Goal: Transaction & Acquisition: Purchase product/service

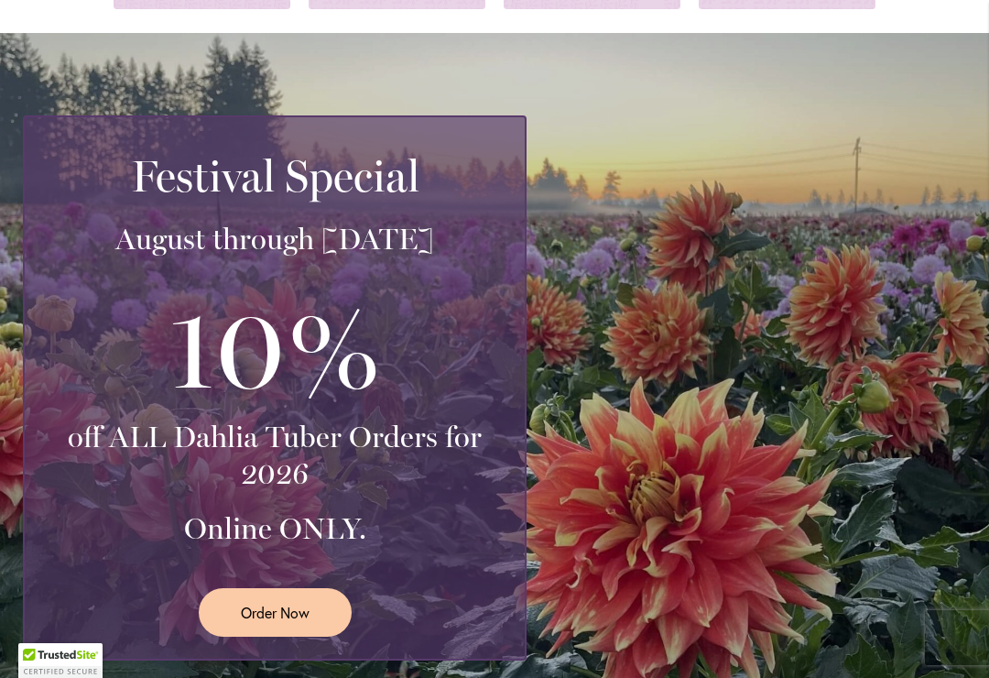
scroll to position [344, 0]
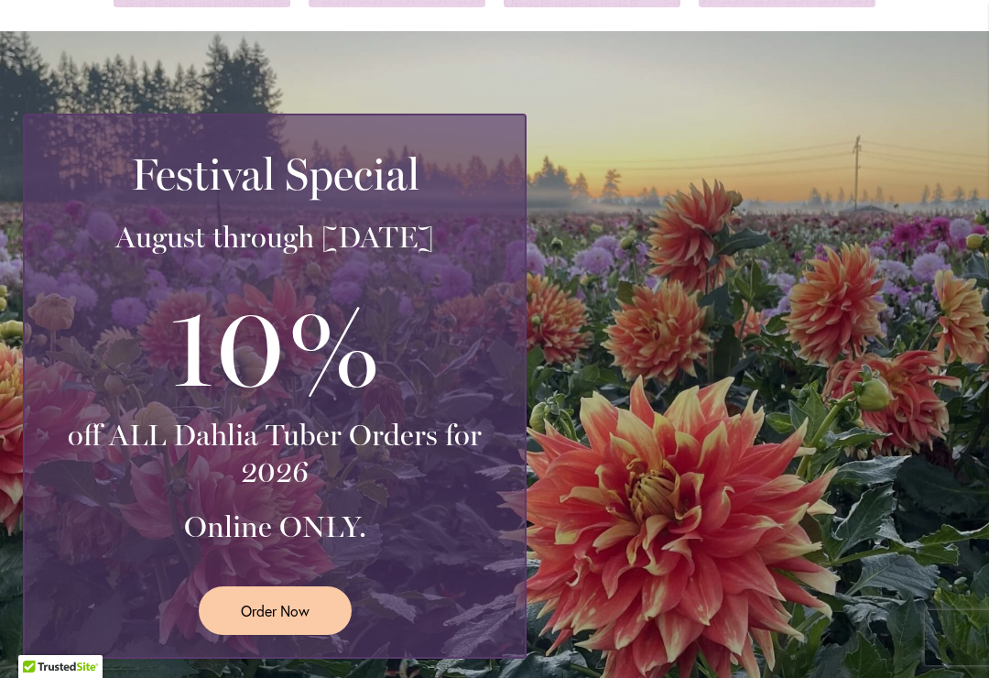
click at [257, 606] on span "Order Now" at bounding box center [275, 610] width 69 height 21
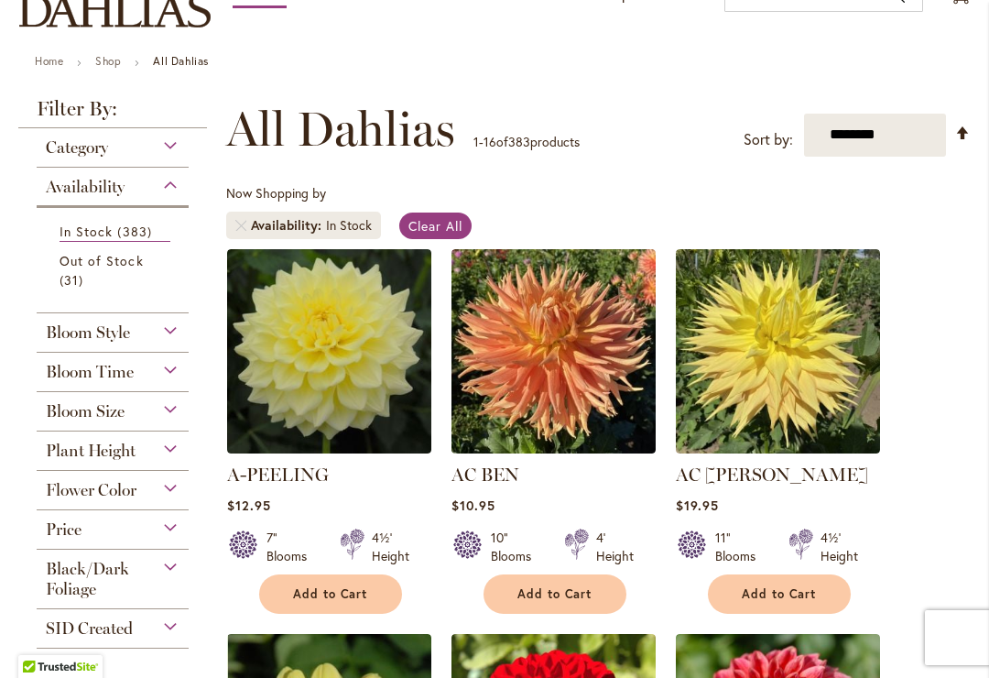
scroll to position [286, 0]
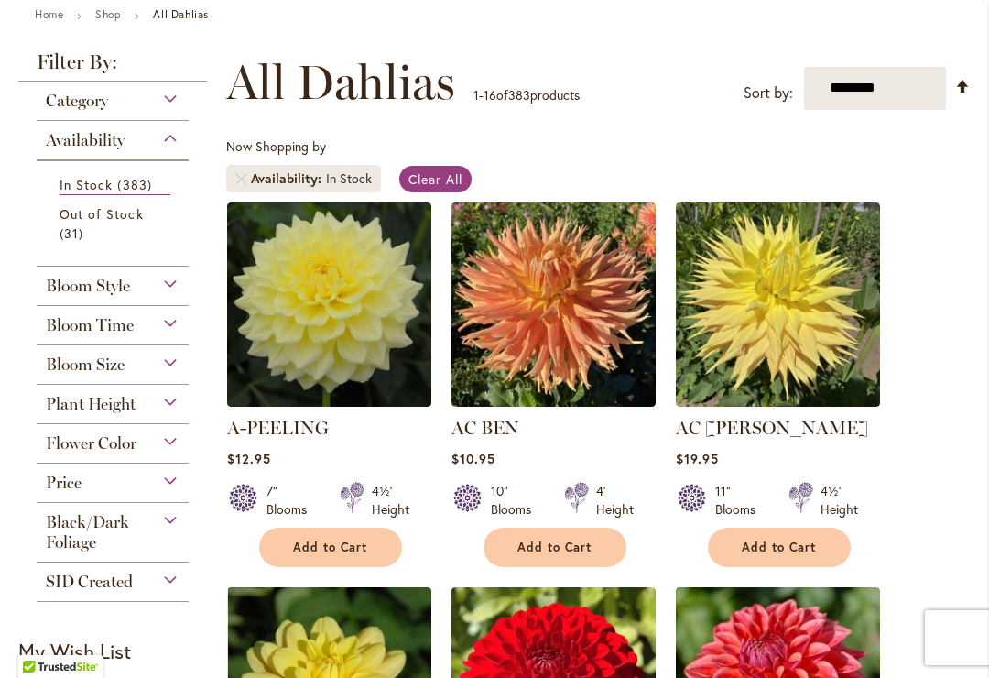
click at [82, 365] on span "Bloom Size" at bounding box center [85, 364] width 79 height 20
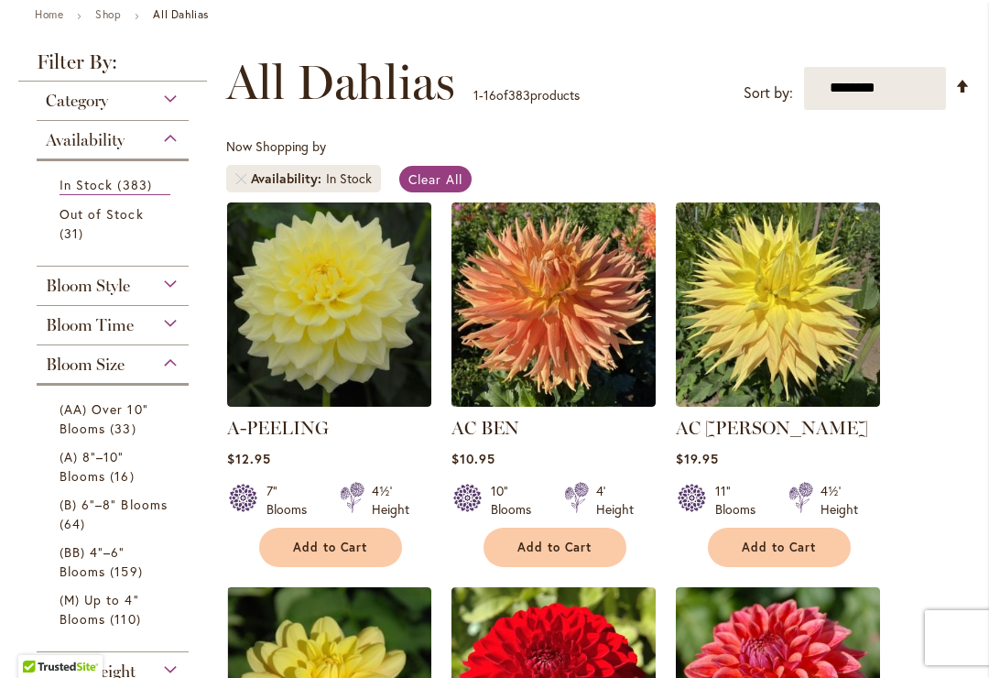
click at [108, 414] on span "(AA) Over 10" Blooms" at bounding box center [104, 418] width 89 height 37
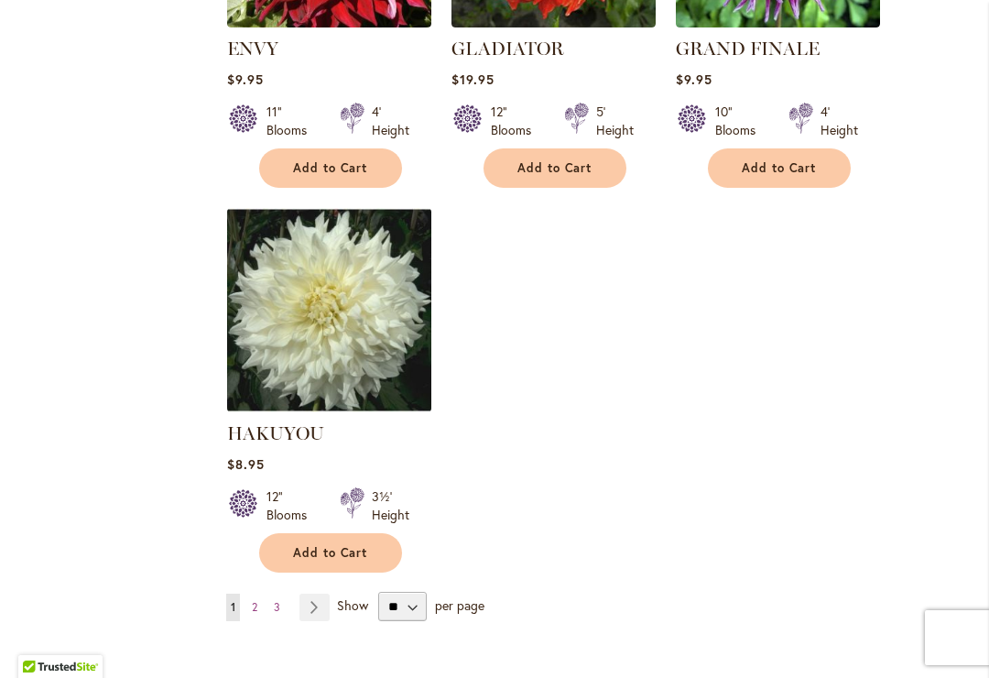
scroll to position [2224, 0]
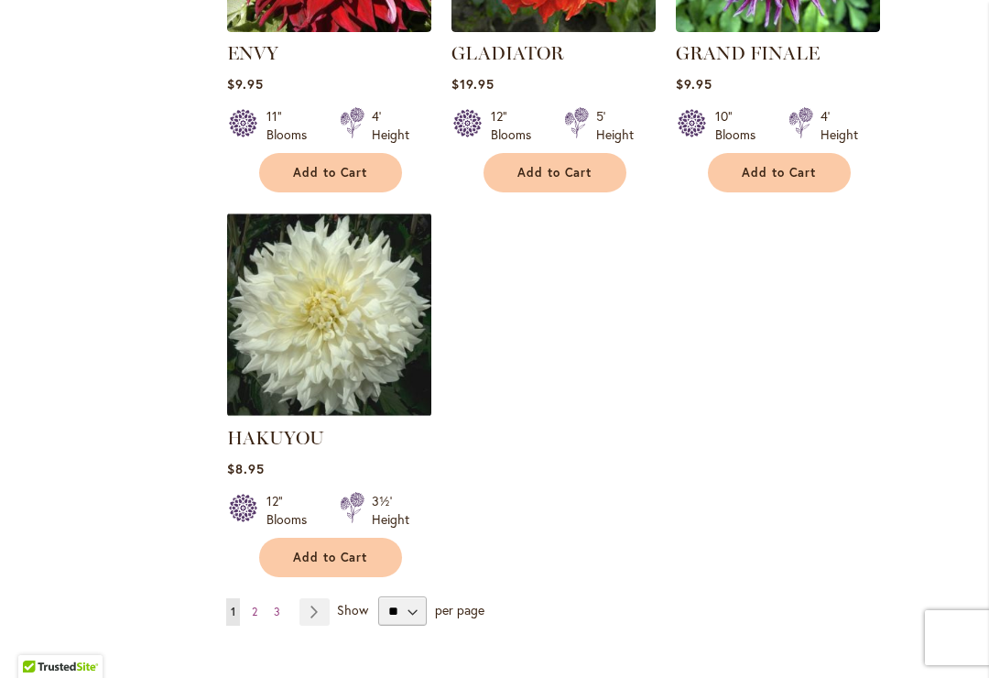
click at [325, 614] on link "Page Next" at bounding box center [314, 611] width 30 height 27
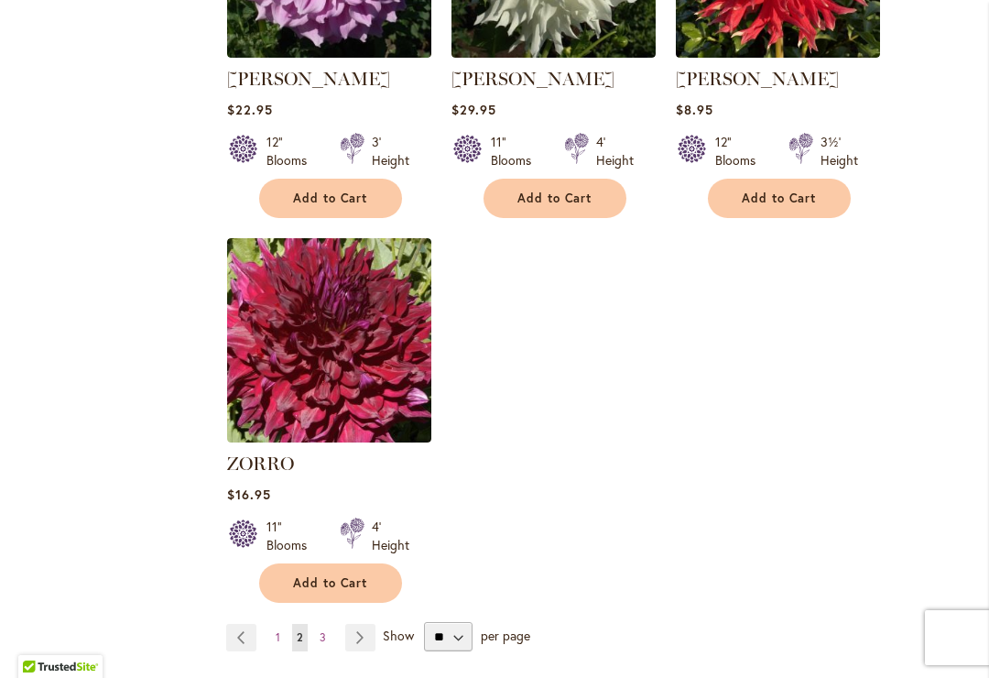
scroll to position [2202, 0]
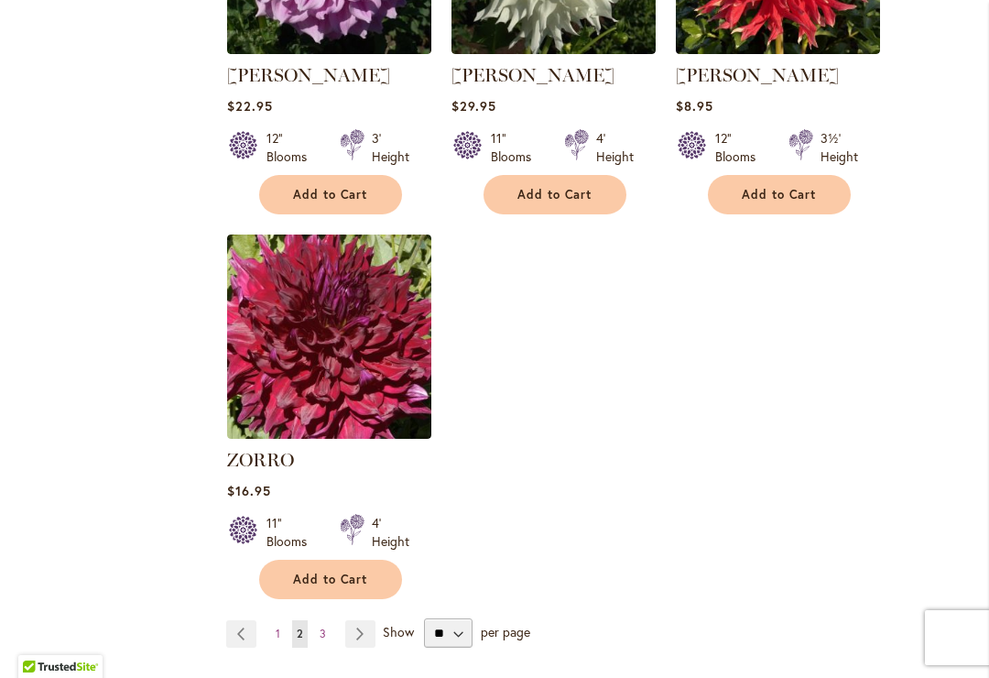
click at [359, 620] on link "Page Next" at bounding box center [360, 633] width 30 height 27
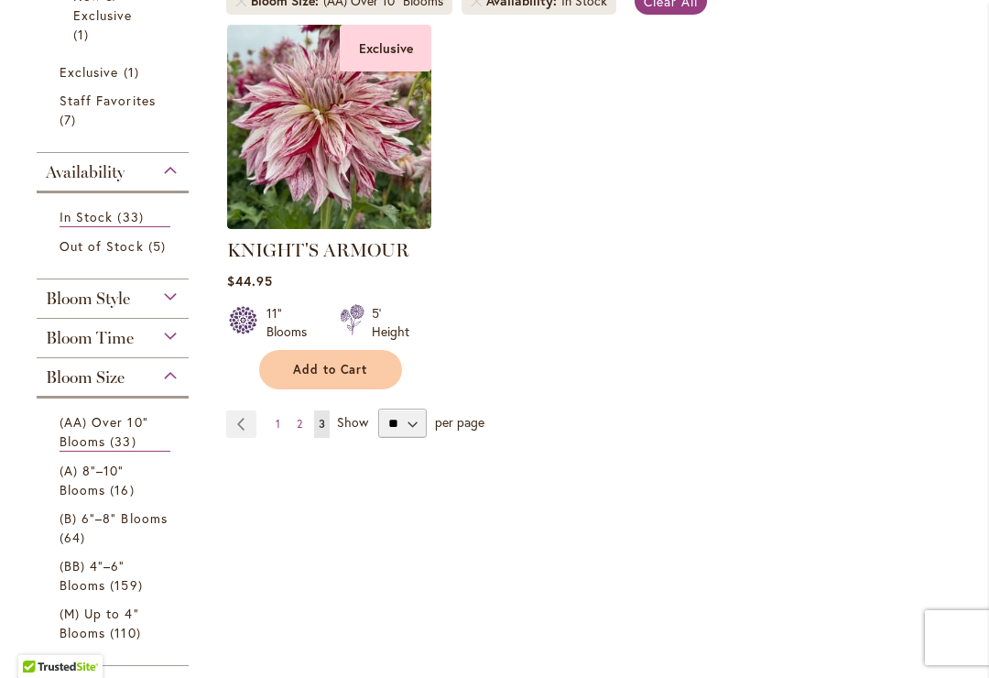
scroll to position [477, 0]
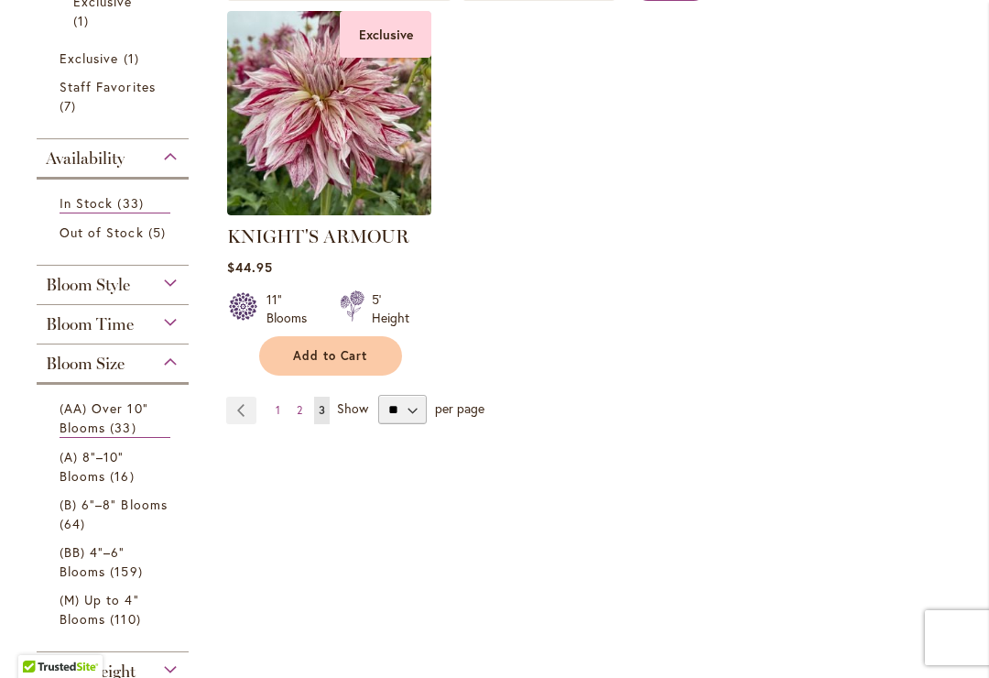
click at [89, 462] on span "(A) 8"–10" Blooms" at bounding box center [92, 466] width 65 height 37
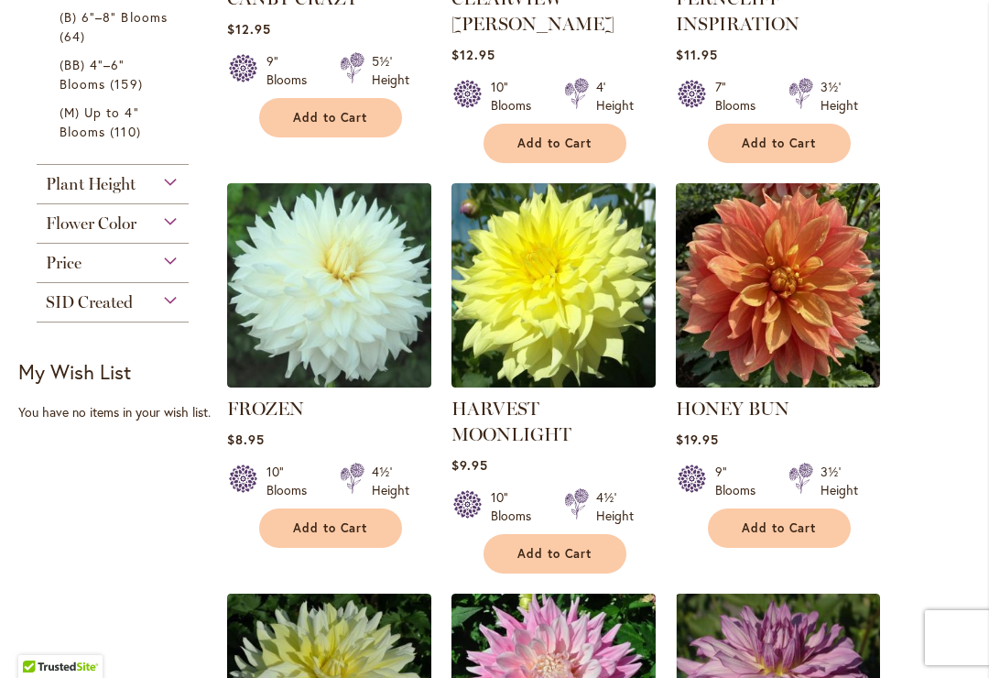
scroll to position [718, 0]
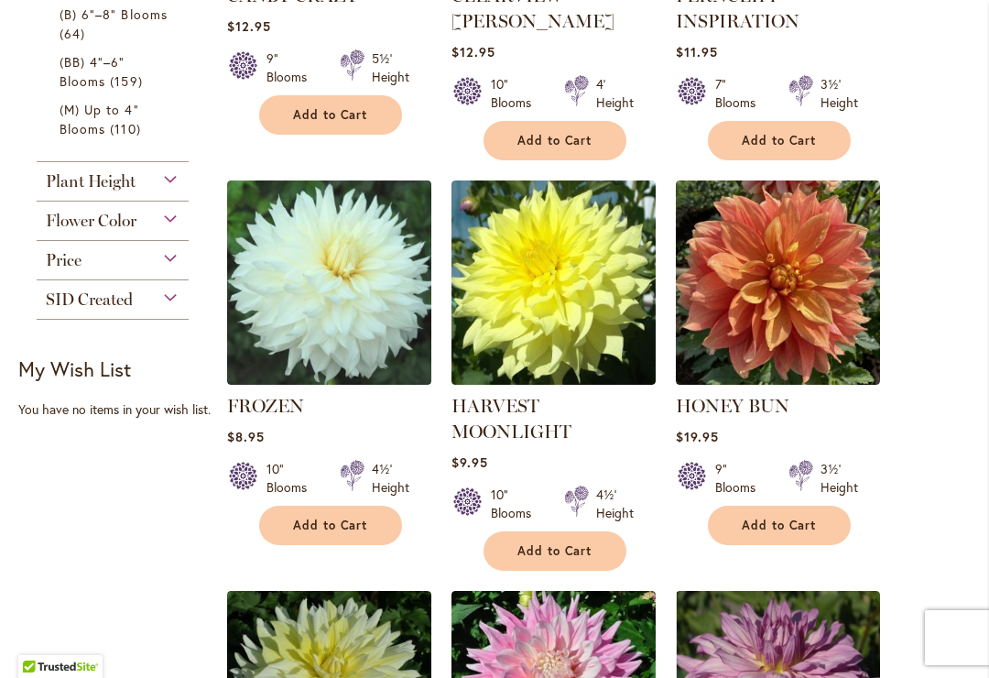
click at [557, 553] on span "Add to Cart" at bounding box center [554, 551] width 75 height 16
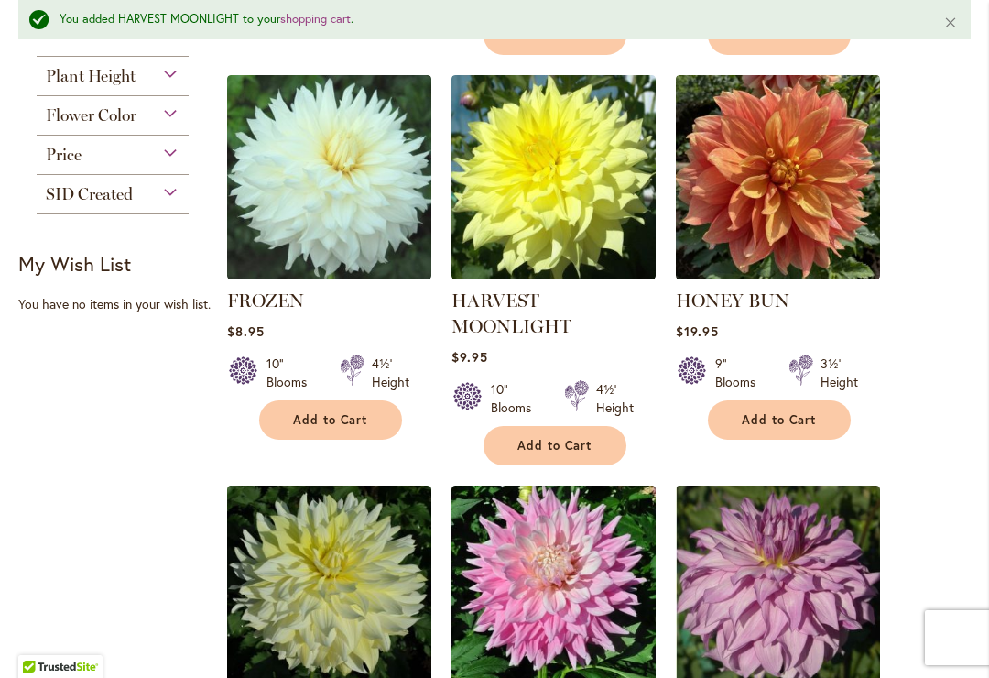
scroll to position [874, 0]
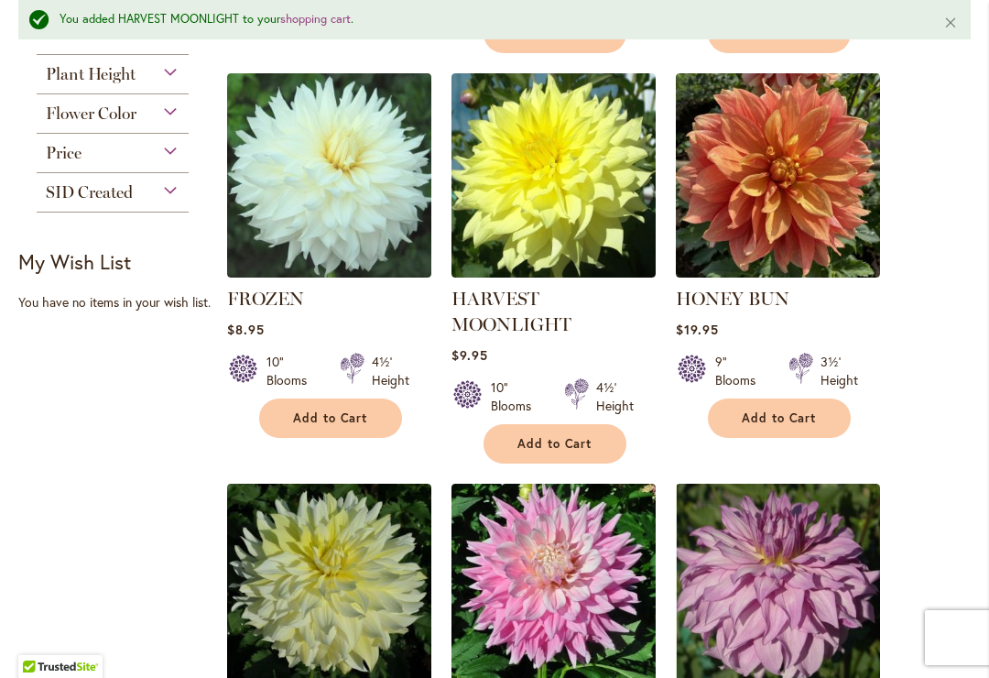
click at [522, 182] on img at bounding box center [553, 175] width 204 height 204
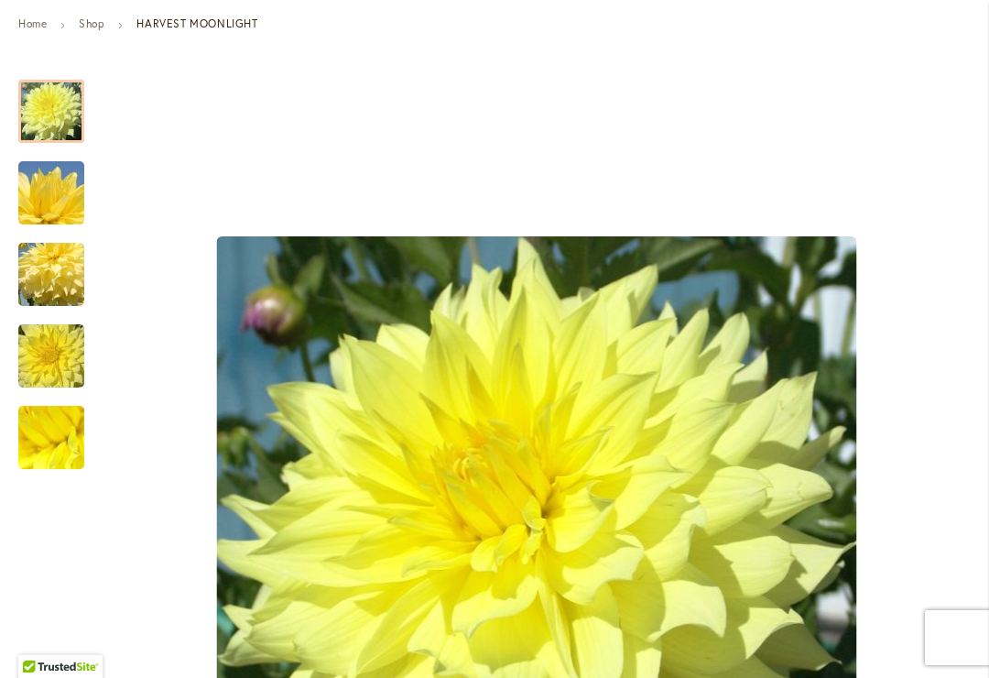
scroll to position [276, 0]
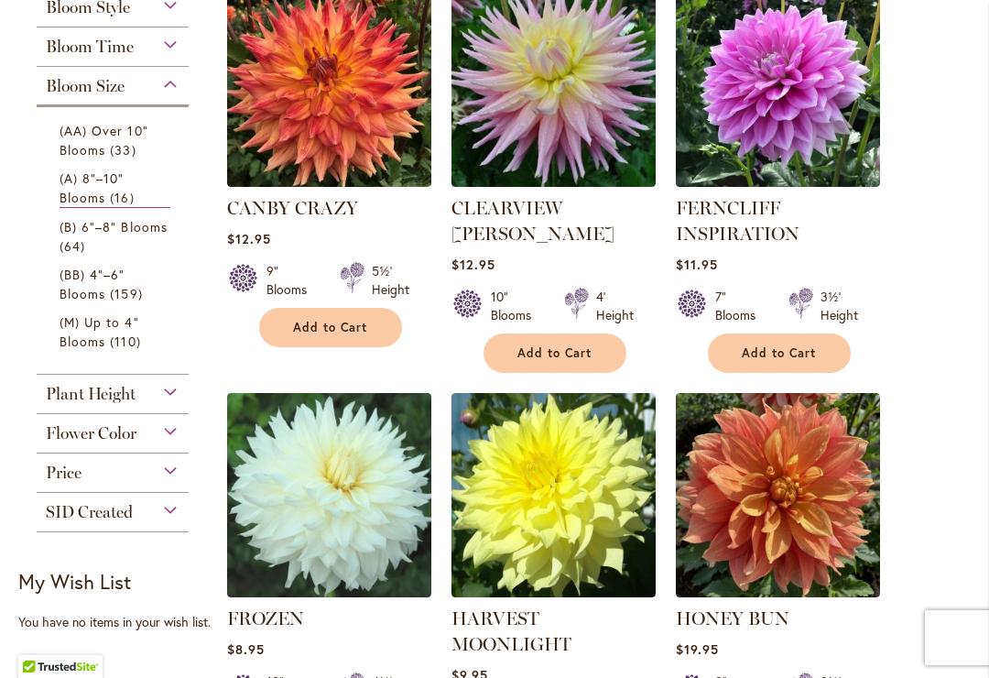
scroll to position [507, 0]
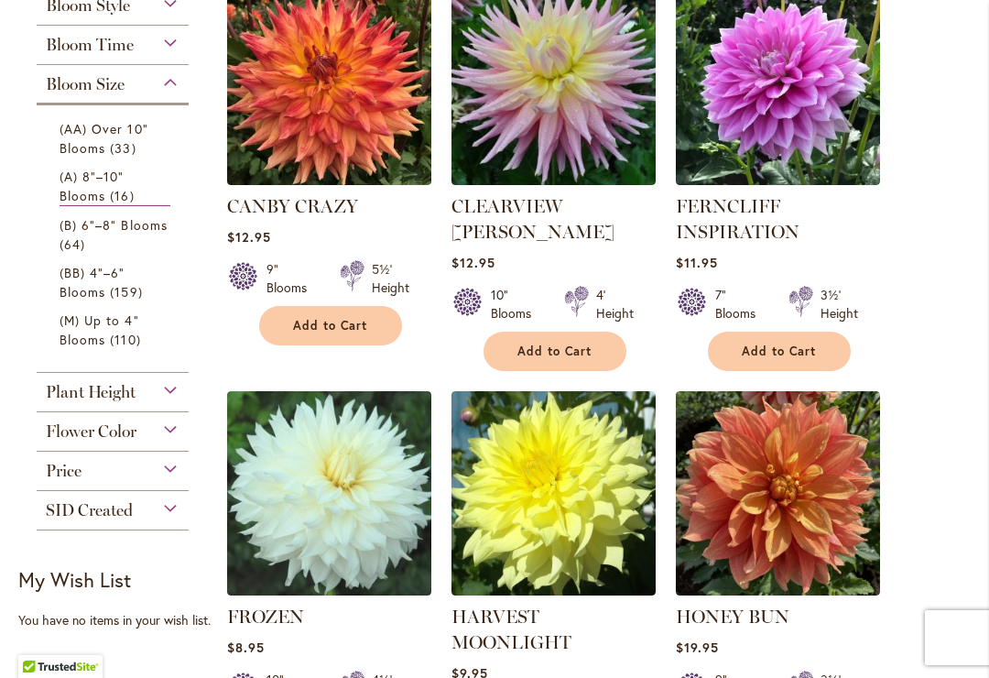
click at [557, 478] on img at bounding box center [553, 493] width 204 height 204
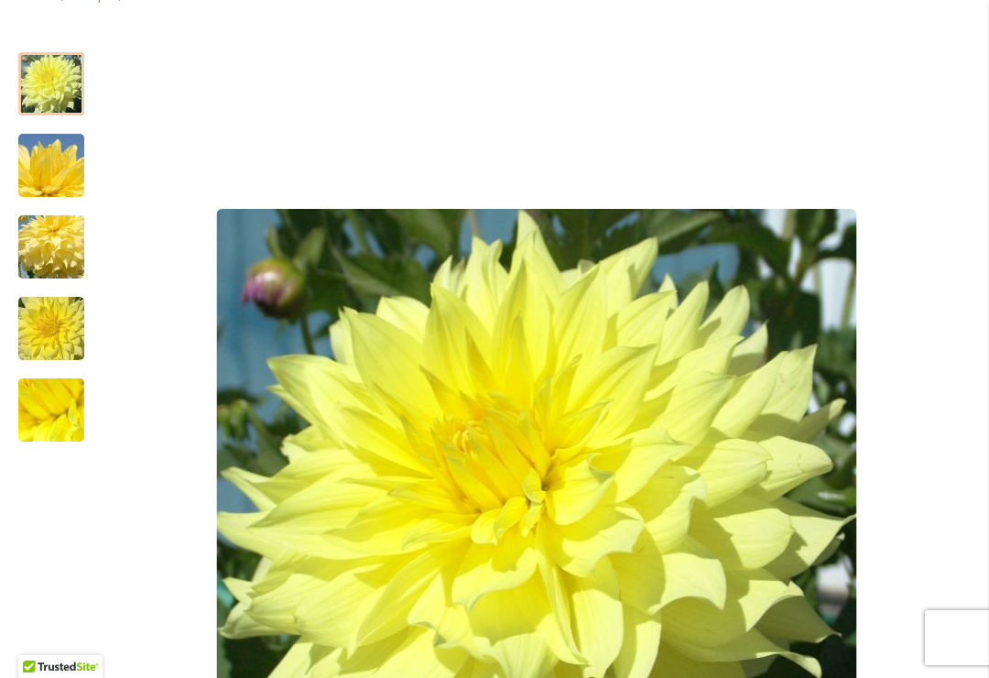
scroll to position [303, 0]
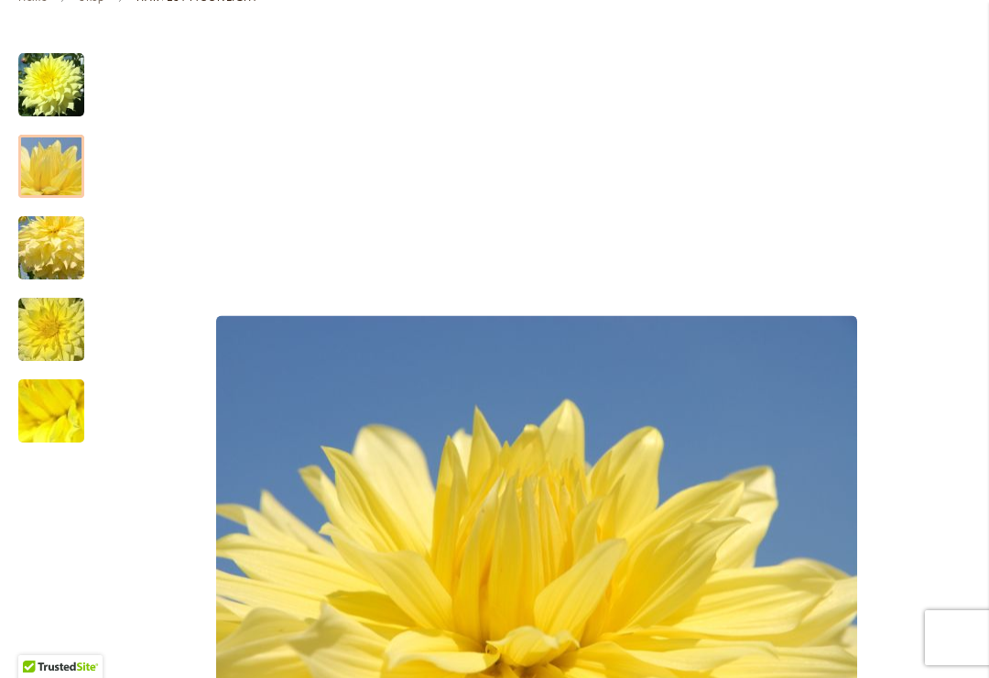
click at [66, 157] on img "Harvest Moonlight" at bounding box center [51, 167] width 132 height 88
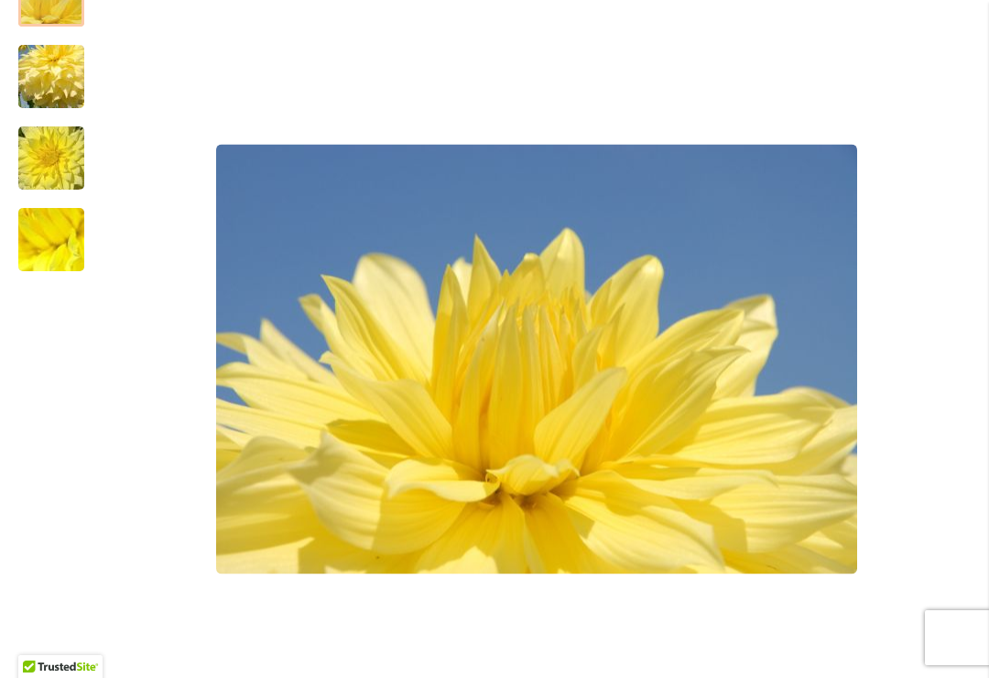
scroll to position [465, 0]
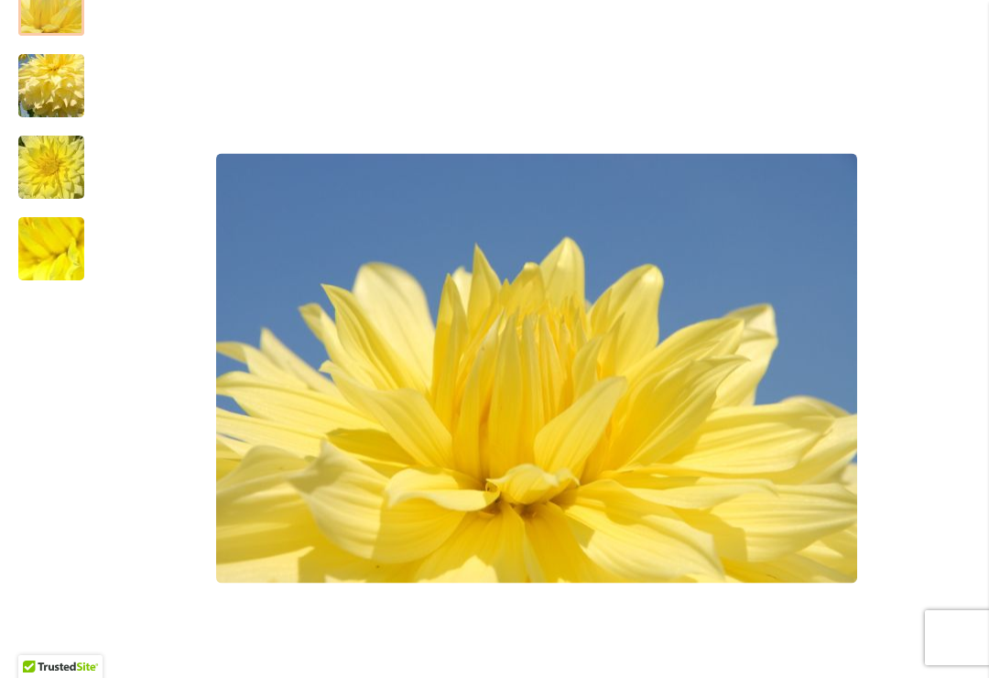
click at [58, 87] on img "Harvest Moonlight" at bounding box center [51, 86] width 132 height 88
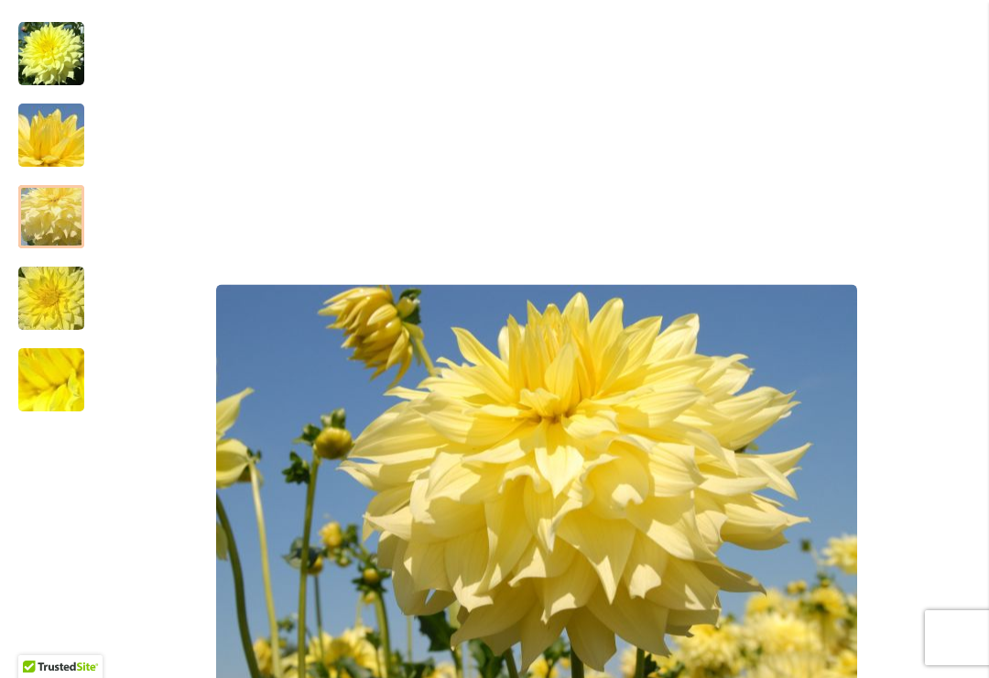
scroll to position [333, 0]
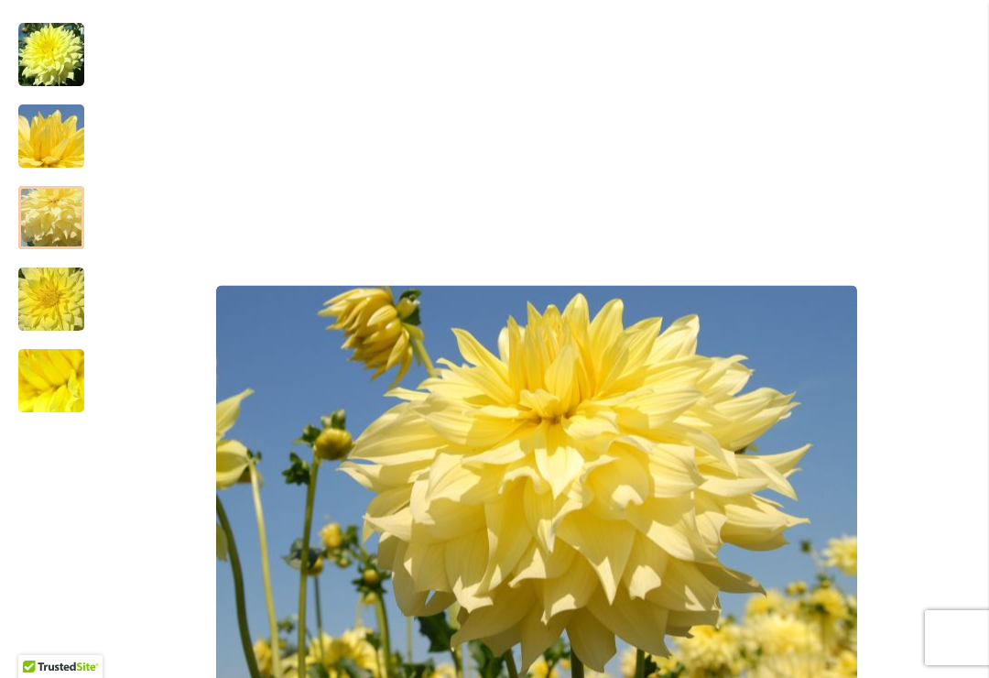
click at [65, 294] on img "Harvest Moonlight" at bounding box center [51, 300] width 132 height 88
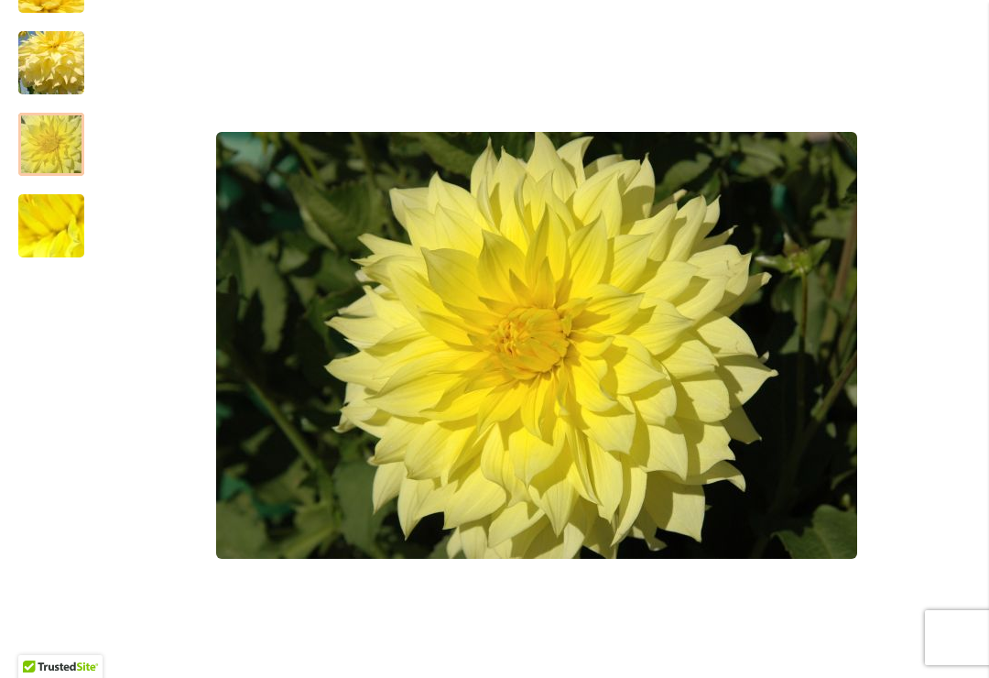
scroll to position [487, 0]
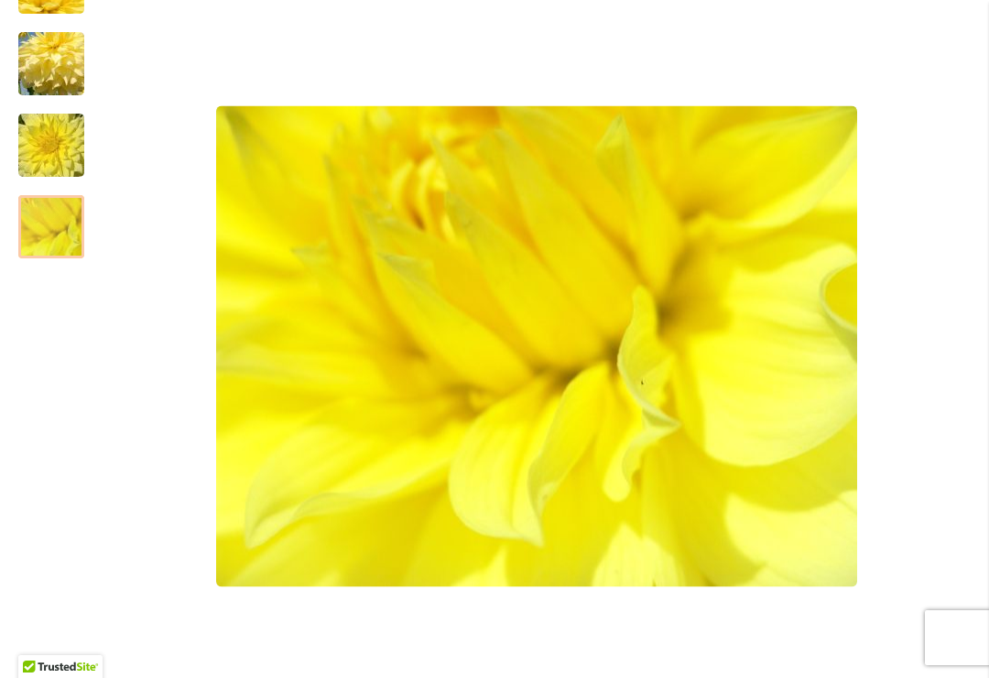
click at [69, 218] on img "Harvest Moonlight" at bounding box center [51, 227] width 132 height 99
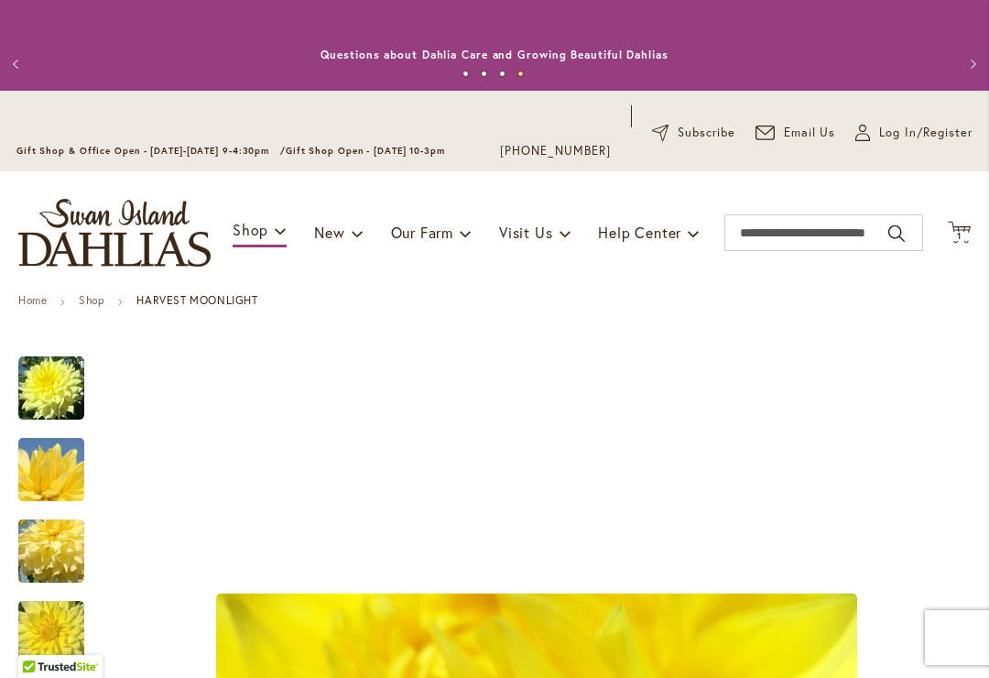
scroll to position [0, 0]
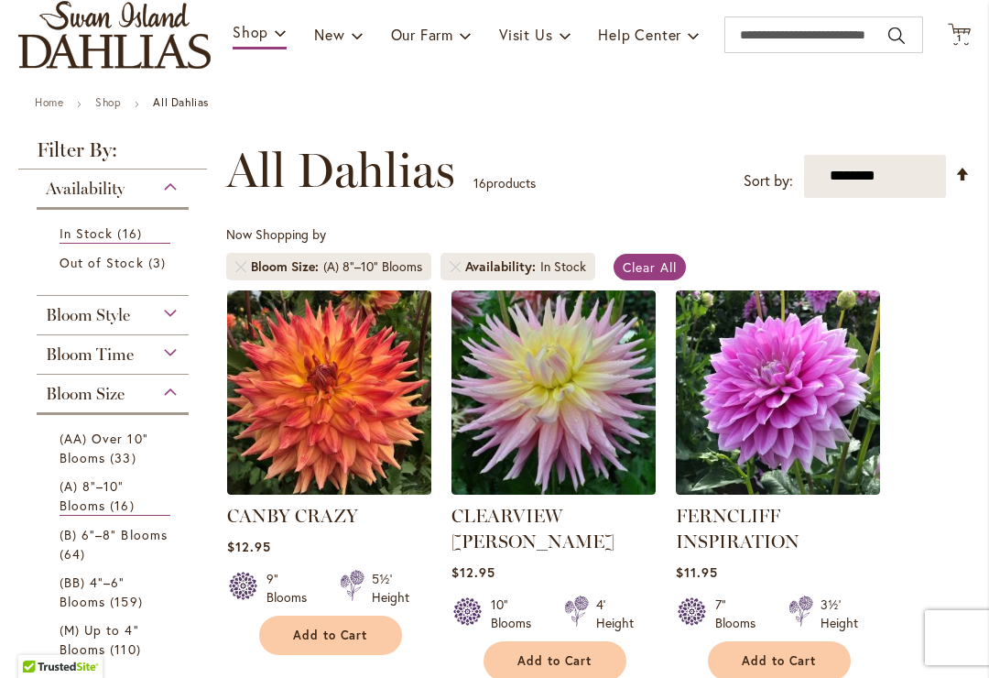
scroll to position [259, 0]
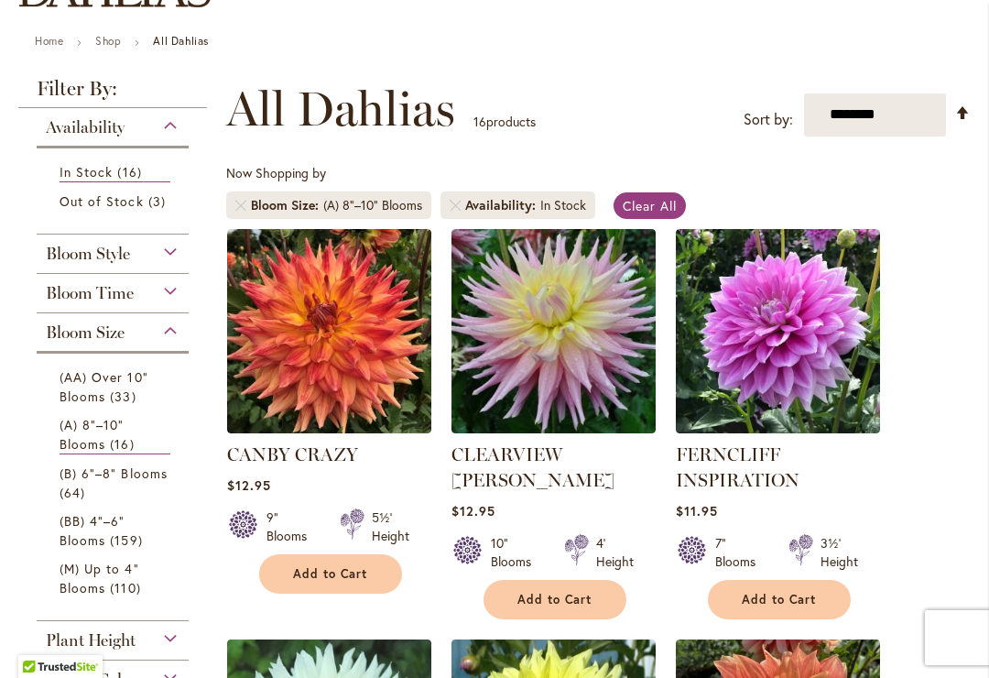
click at [100, 386] on span "(AA) Over 10" Blooms" at bounding box center [104, 386] width 89 height 37
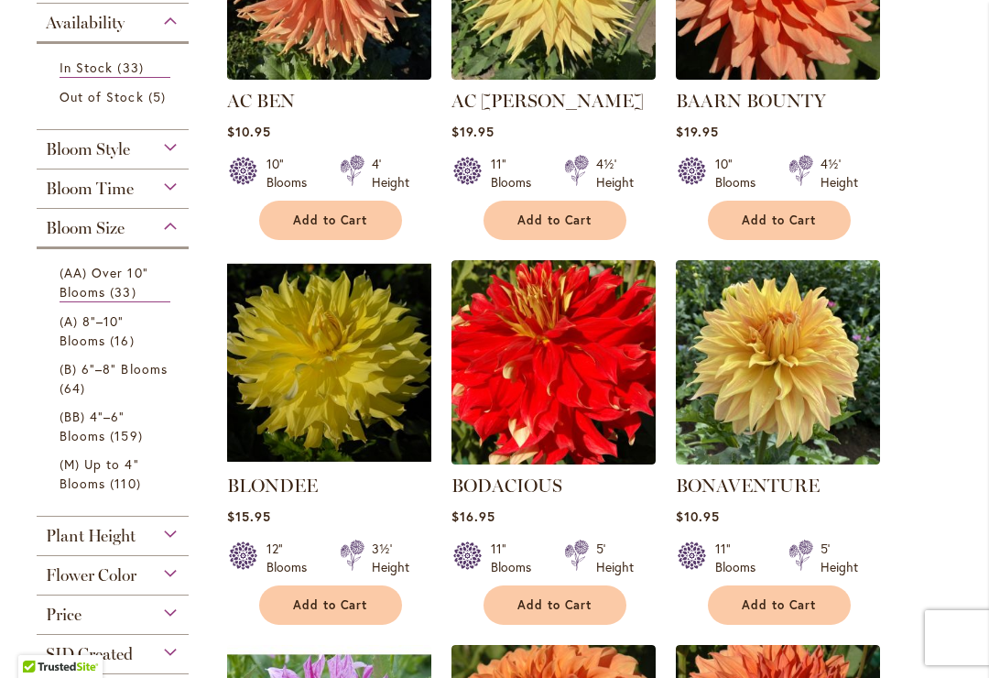
scroll to position [613, 0]
click at [337, 350] on img at bounding box center [329, 362] width 204 height 204
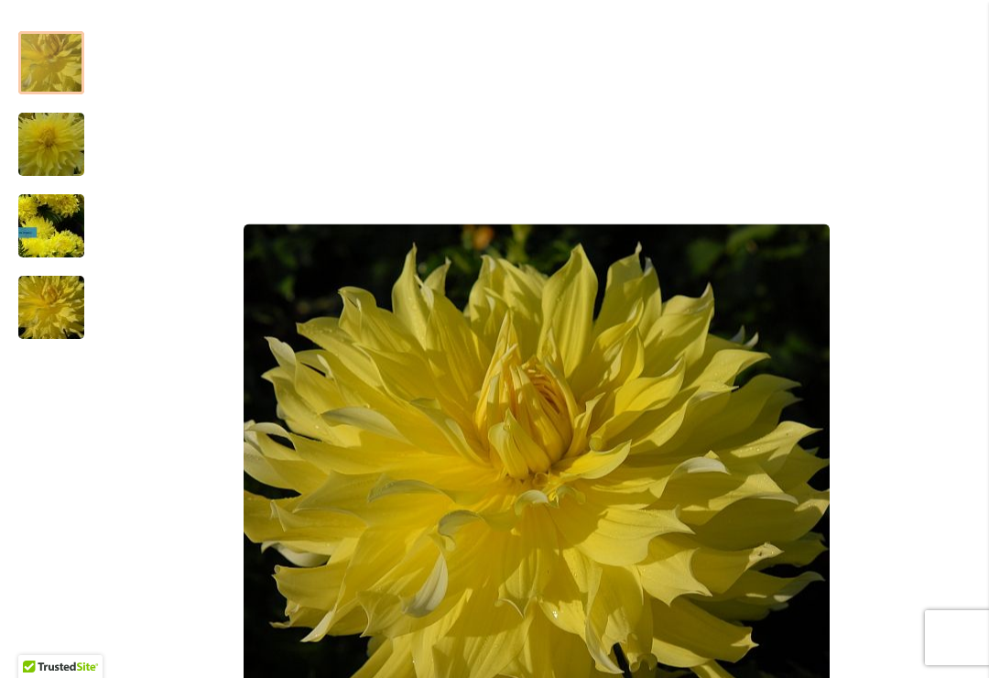
scroll to position [218, 0]
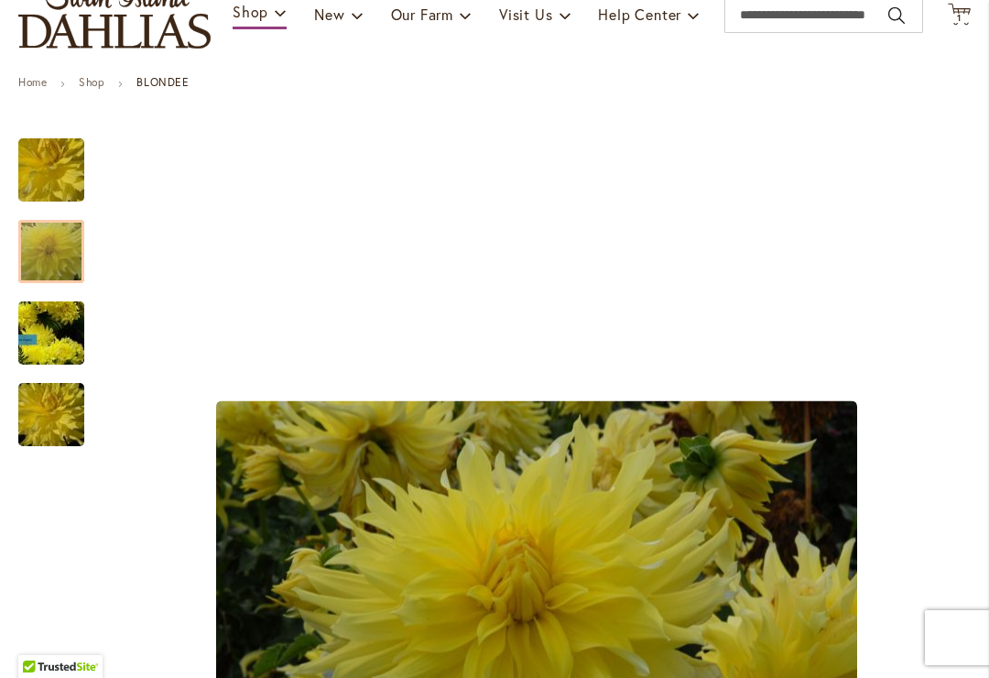
click at [58, 236] on div at bounding box center [51, 251] width 66 height 63
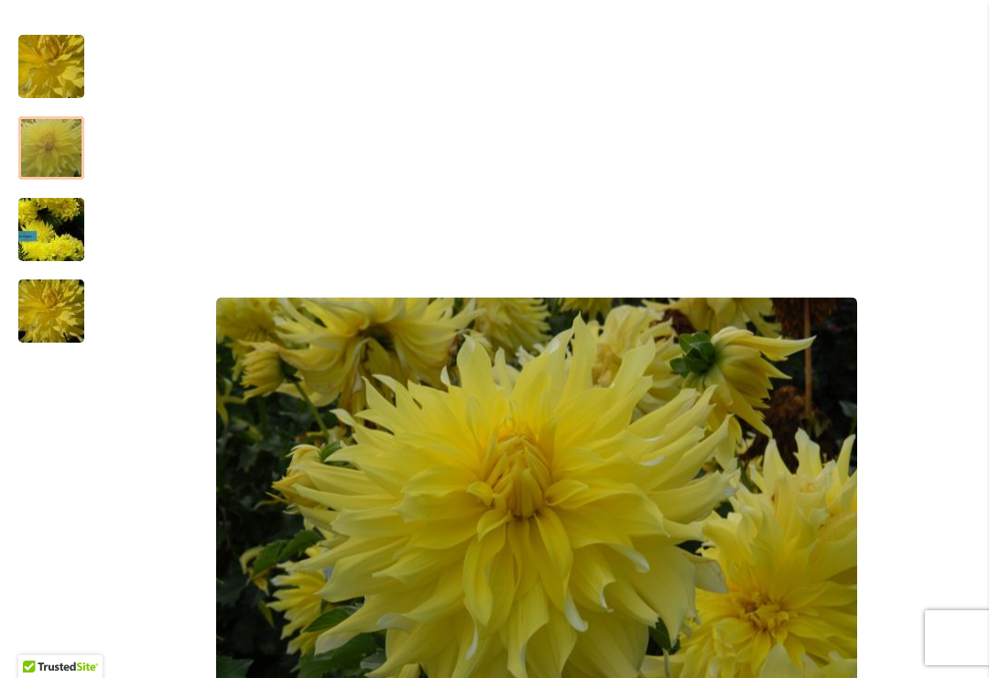
scroll to position [321, 0]
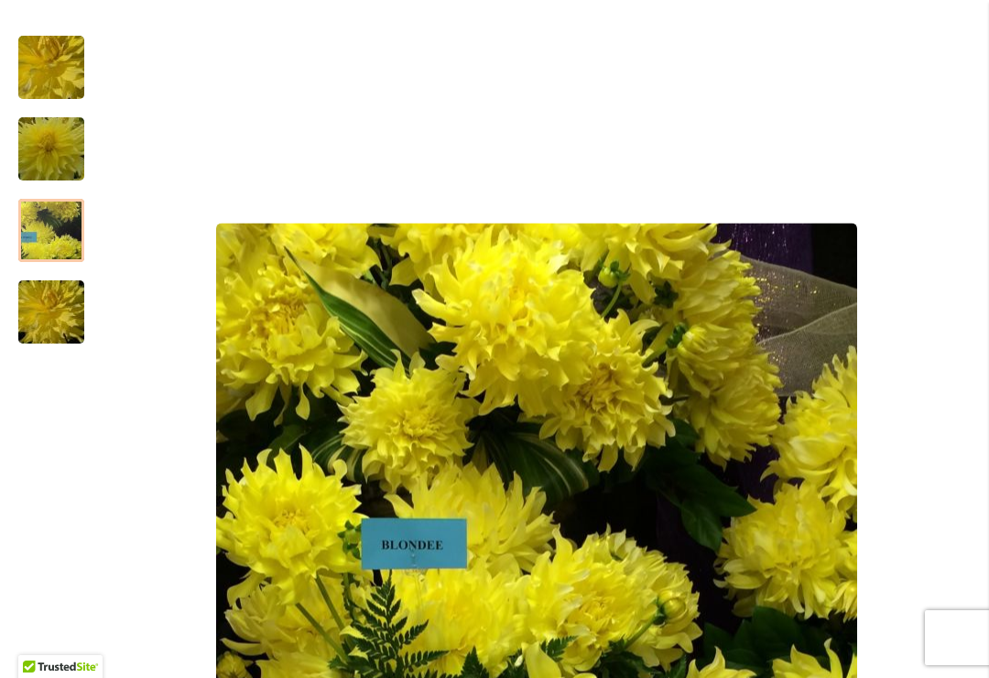
click at [58, 224] on img "Blondee" at bounding box center [51, 230] width 132 height 119
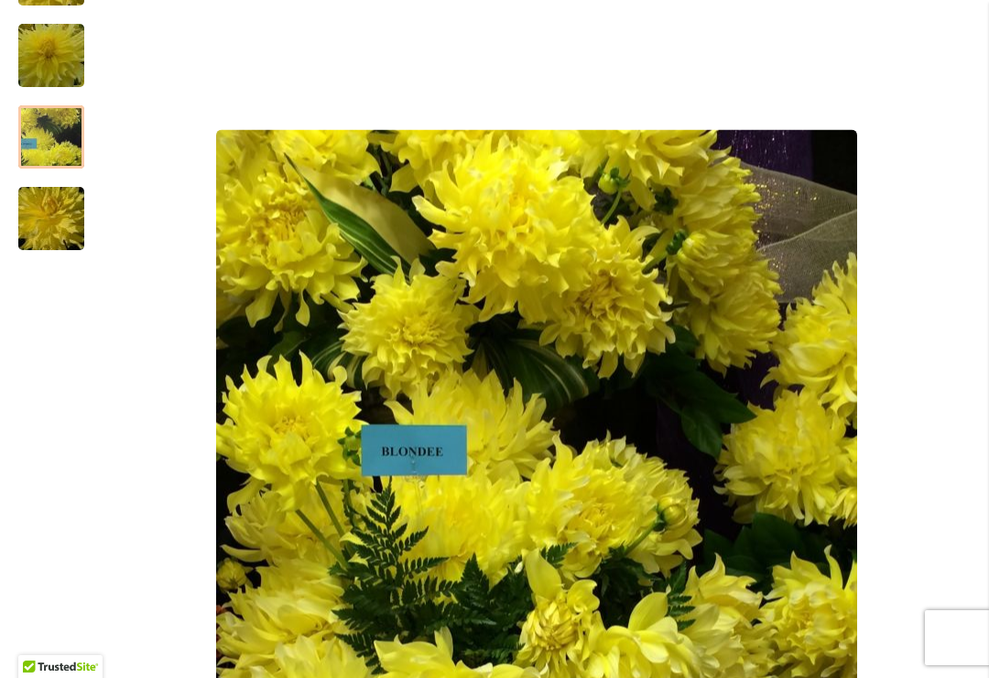
scroll to position [385, 0]
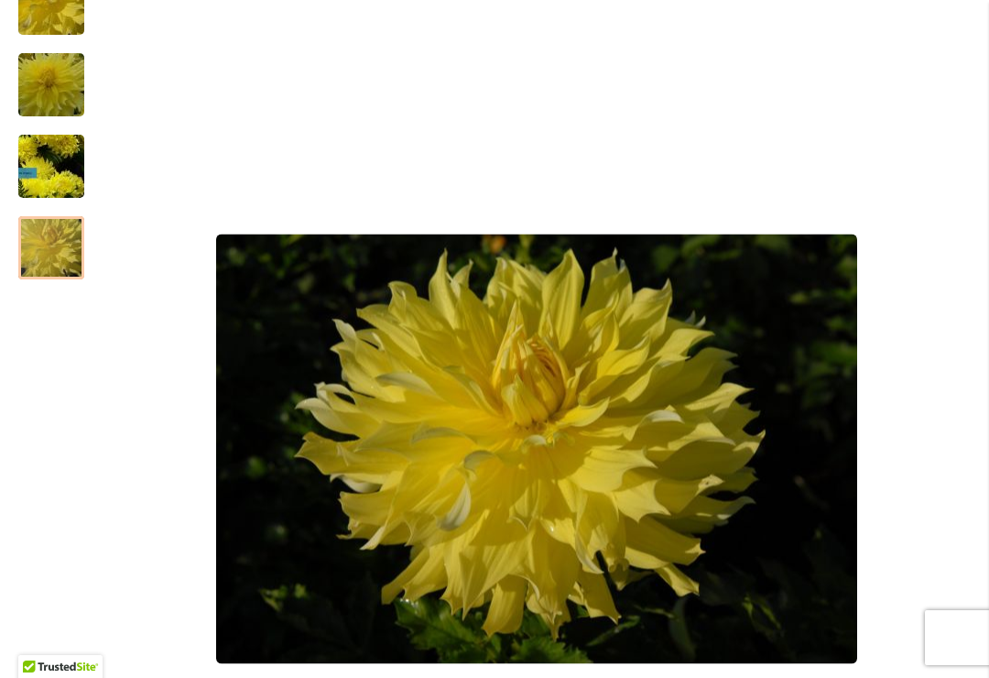
click at [61, 246] on img "Blondee" at bounding box center [51, 248] width 132 height 88
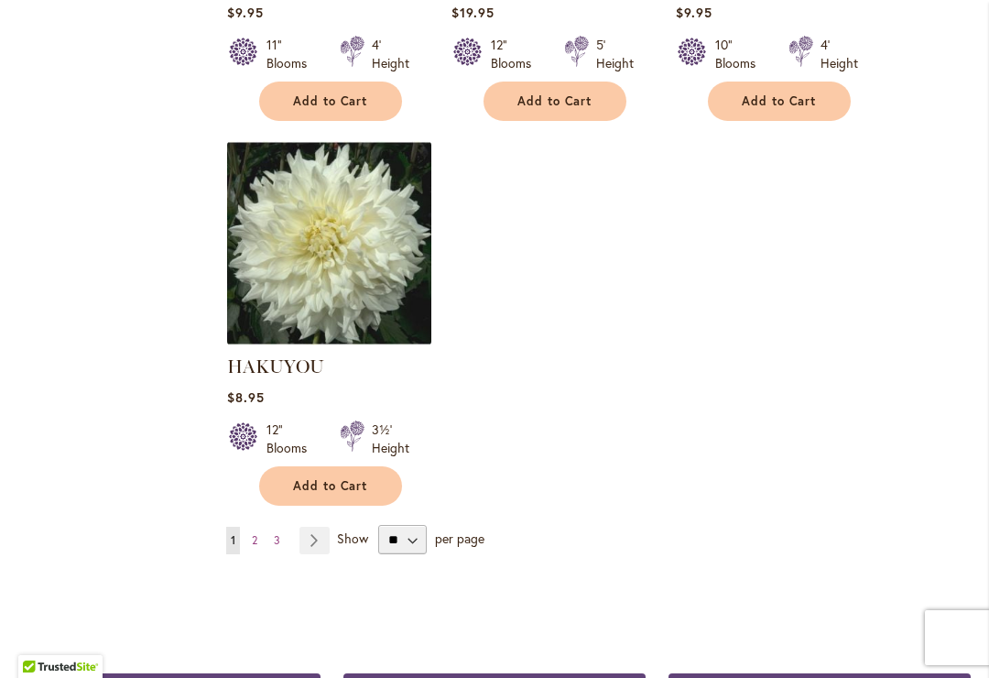
scroll to position [2323, 0]
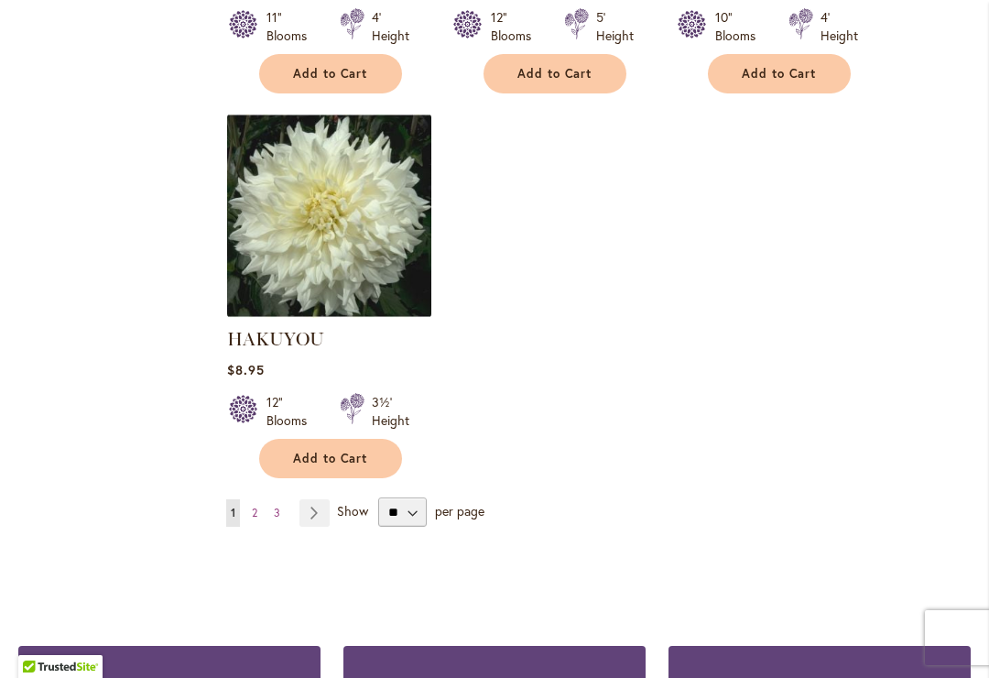
click at [311, 502] on link "Page Next" at bounding box center [314, 512] width 30 height 27
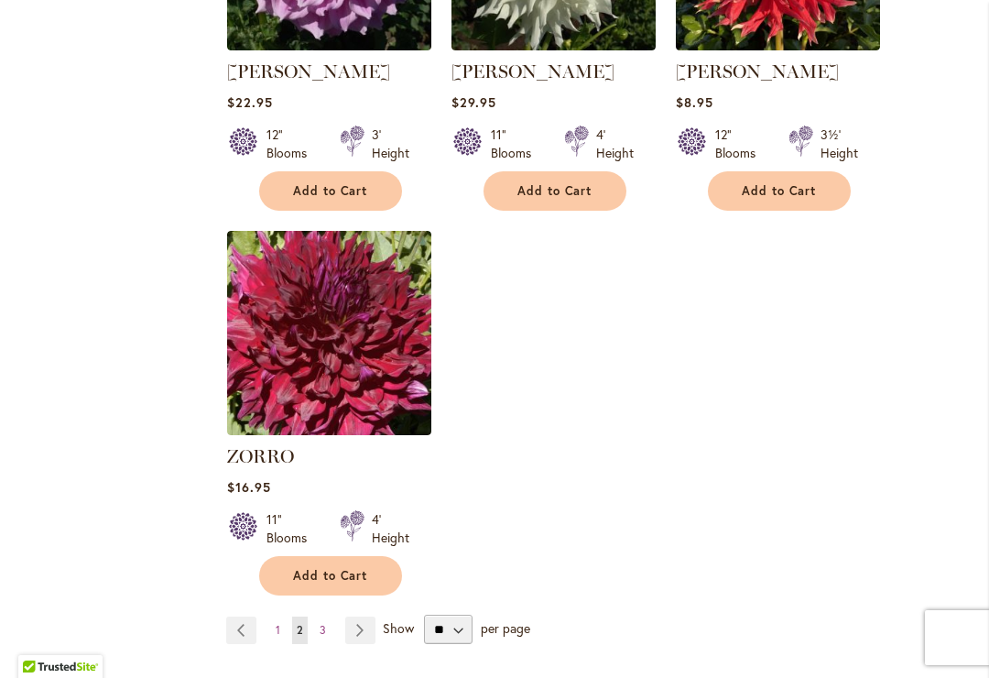
scroll to position [2210, 0]
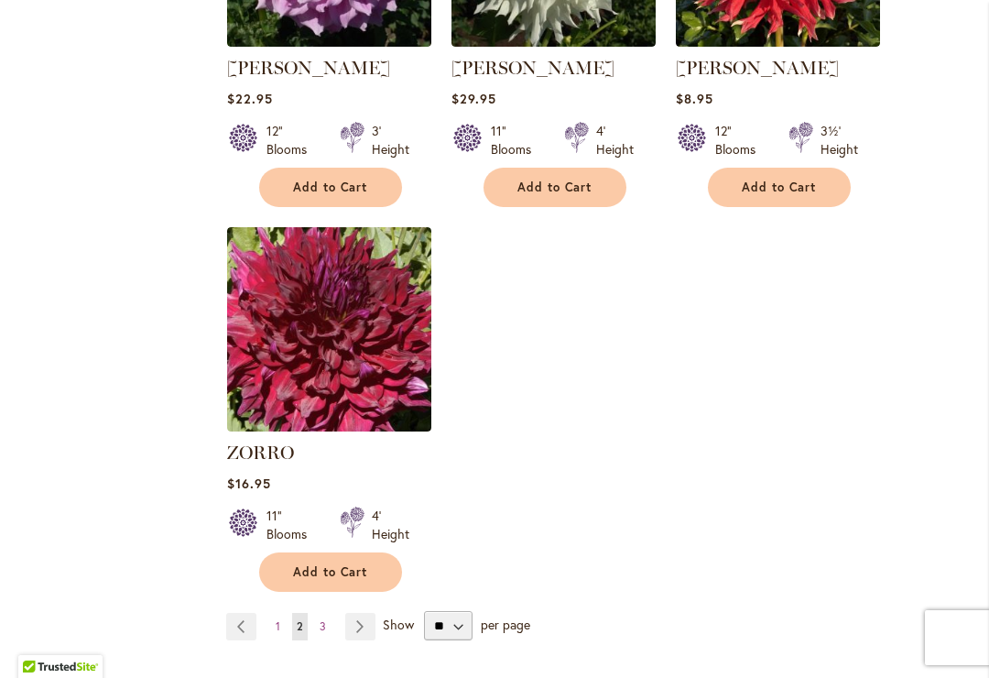
click at [368, 613] on link "Page Next" at bounding box center [360, 626] width 30 height 27
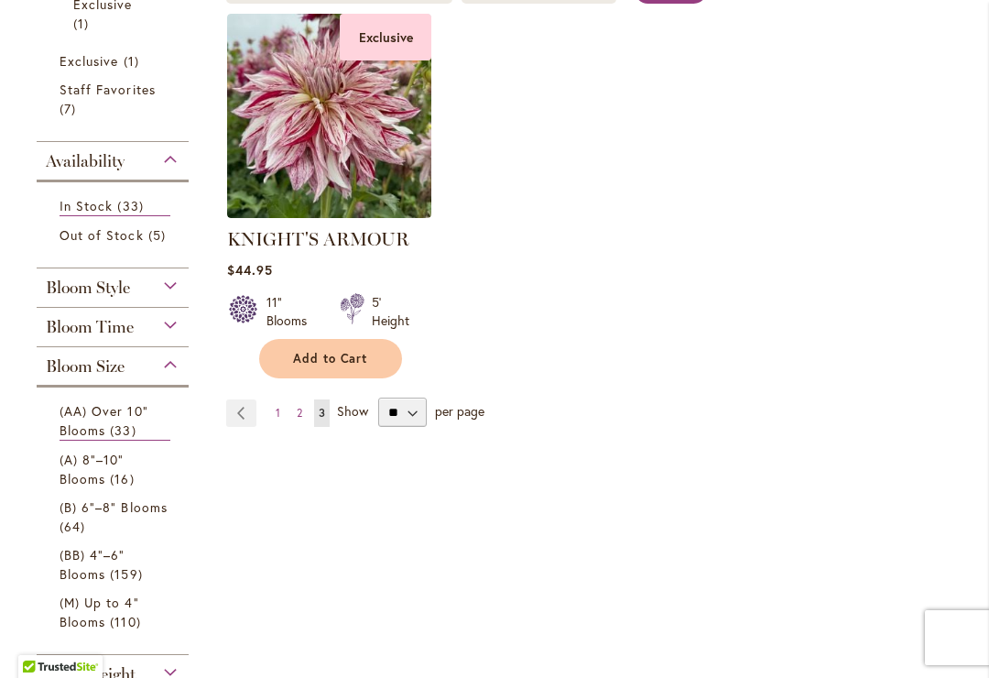
scroll to position [471, 0]
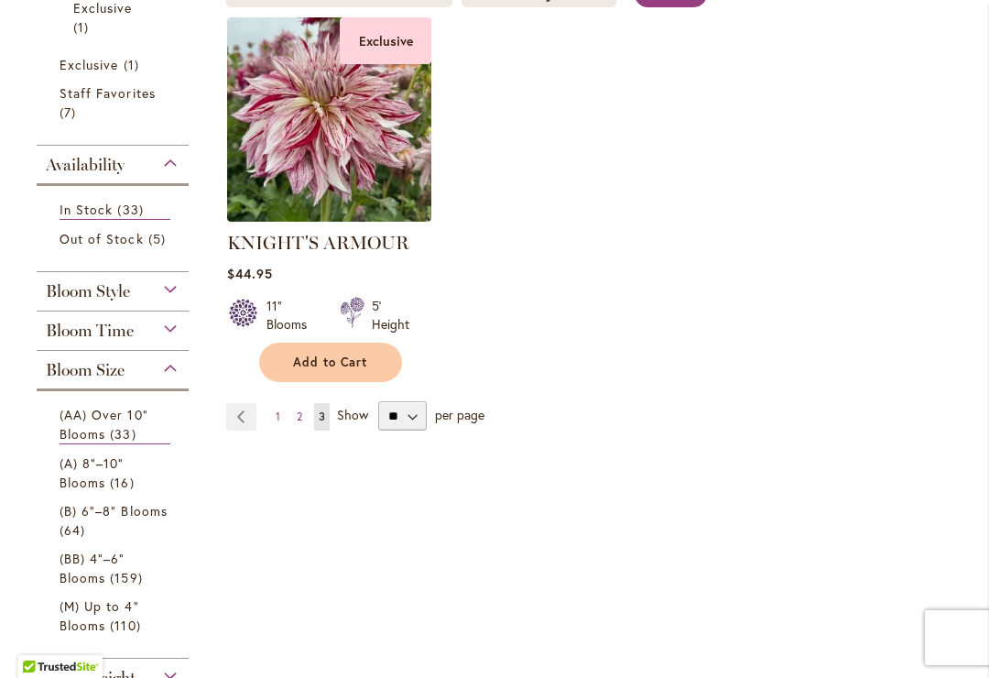
click at [304, 409] on link "Page 2" at bounding box center [299, 416] width 15 height 27
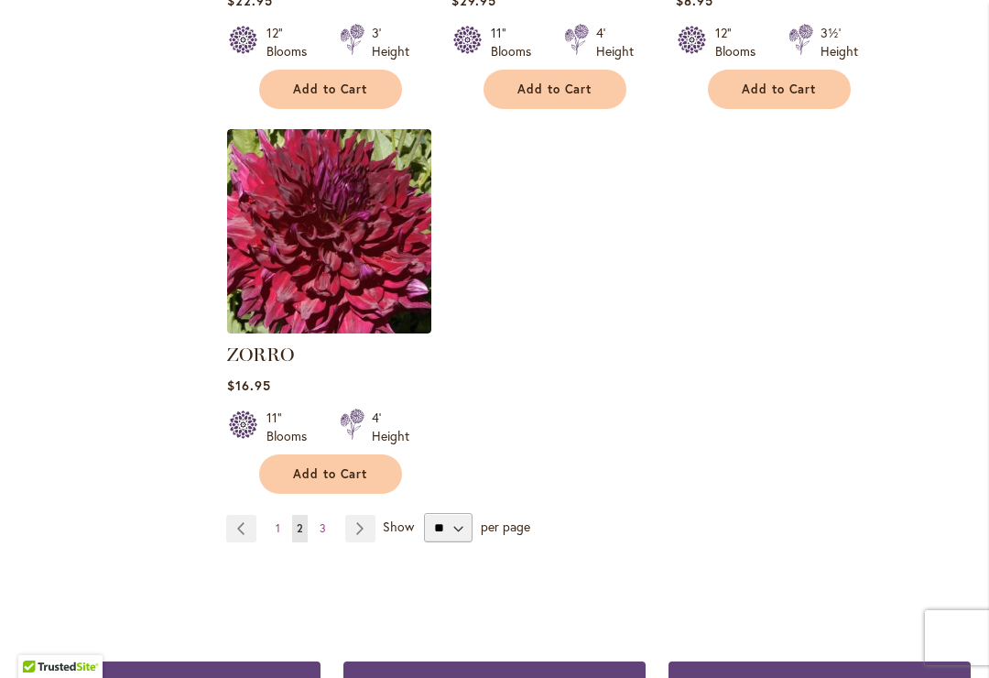
scroll to position [2307, 0]
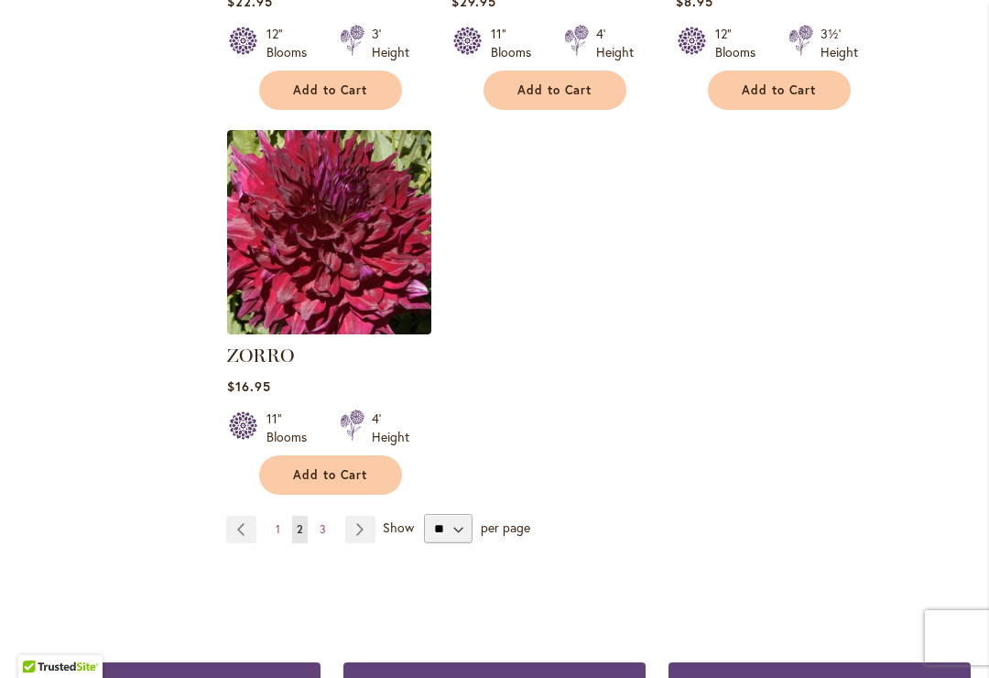
click at [284, 516] on link "Page 1" at bounding box center [278, 529] width 14 height 27
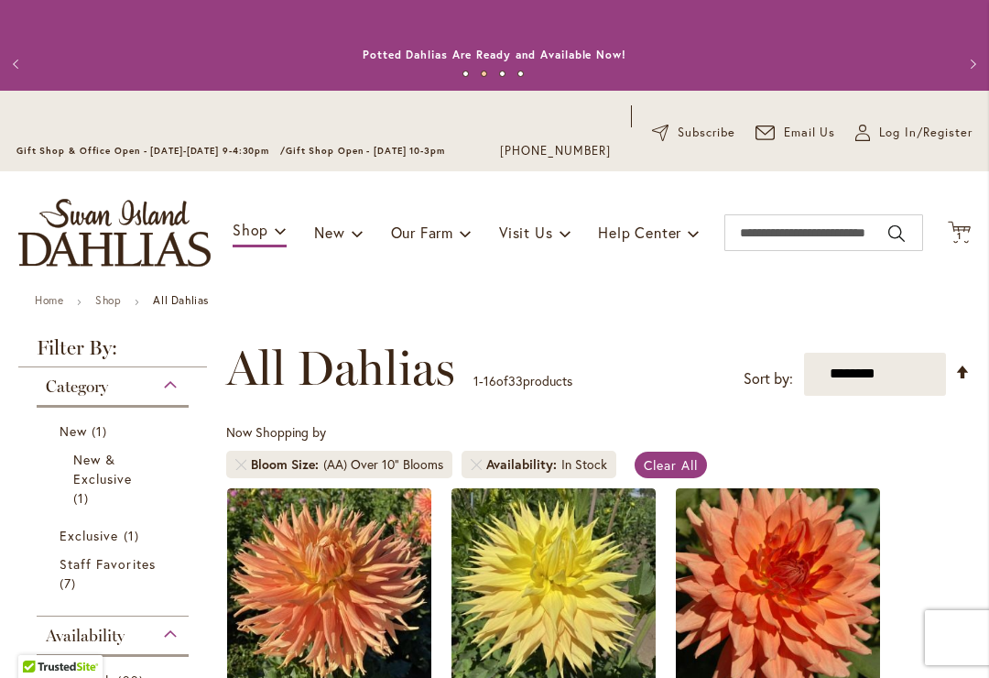
click at [960, 232] on span "1" at bounding box center [959, 236] width 5 height 12
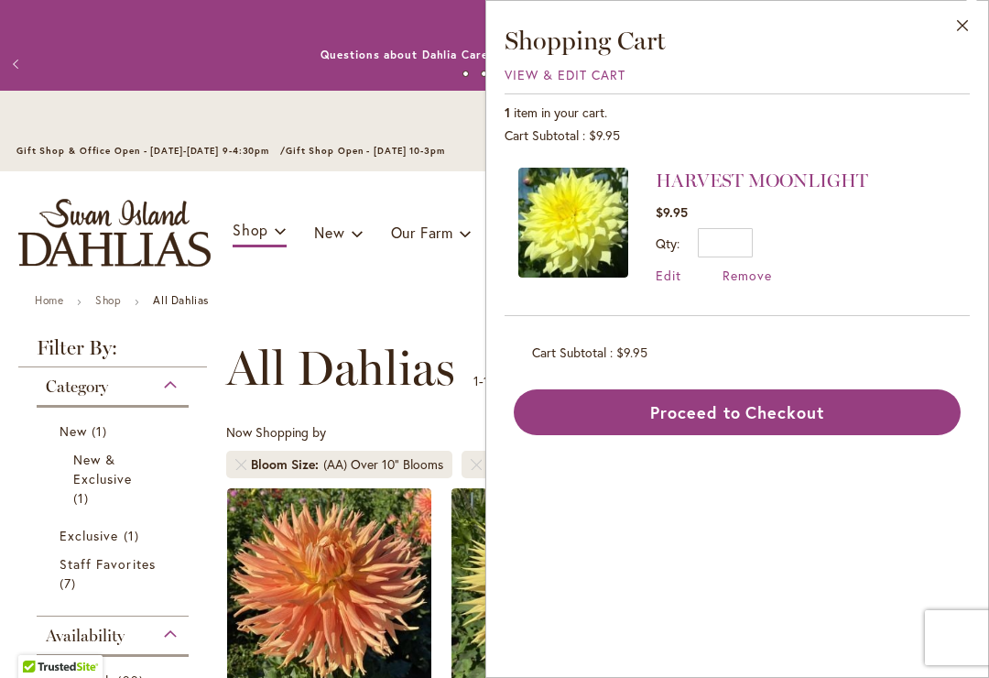
click at [742, 417] on button "Proceed to Checkout" at bounding box center [737, 412] width 447 height 46
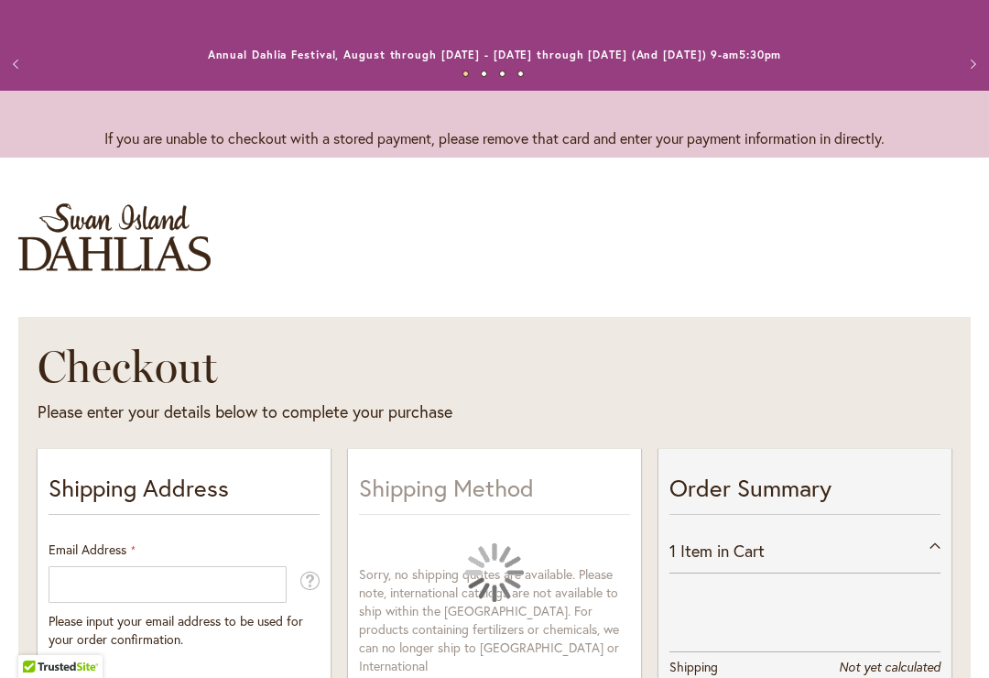
select select "**"
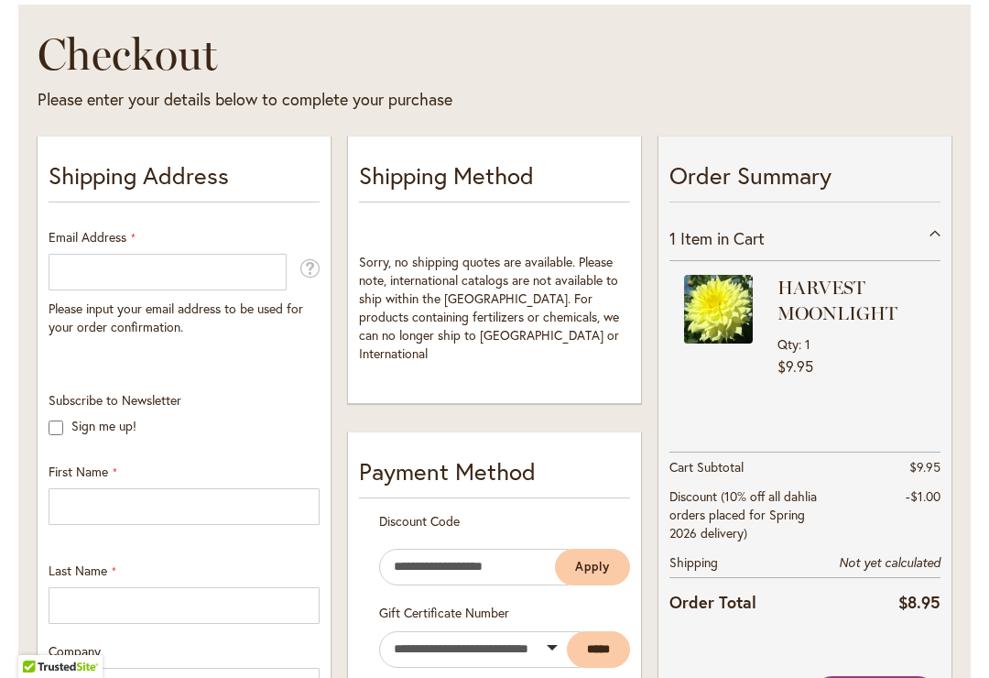
scroll to position [316, 0]
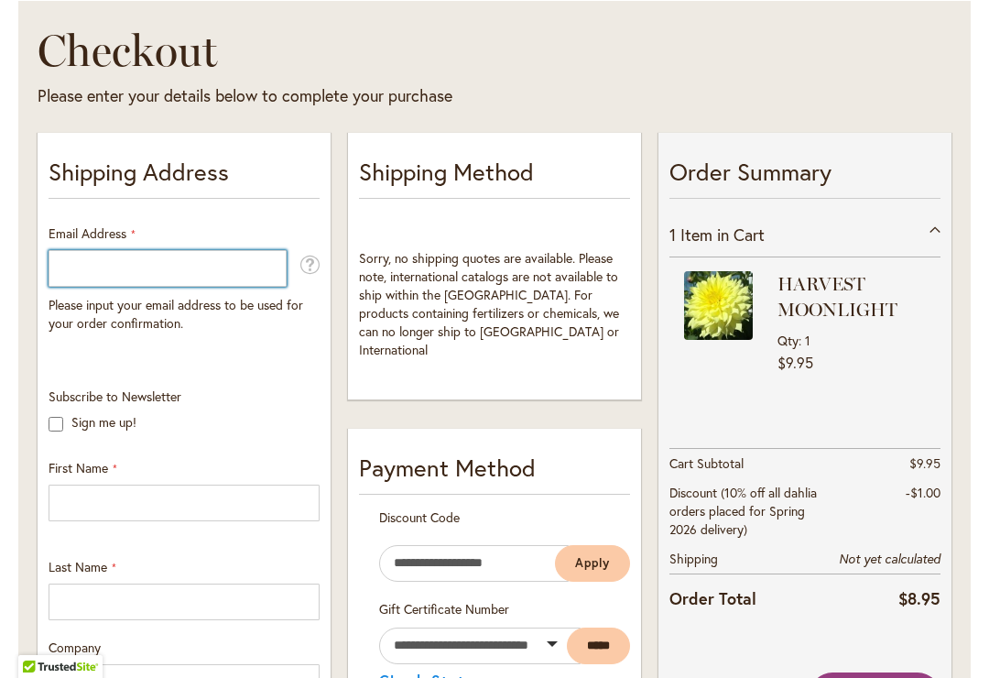
click at [92, 266] on input "Email Address" at bounding box center [168, 268] width 238 height 37
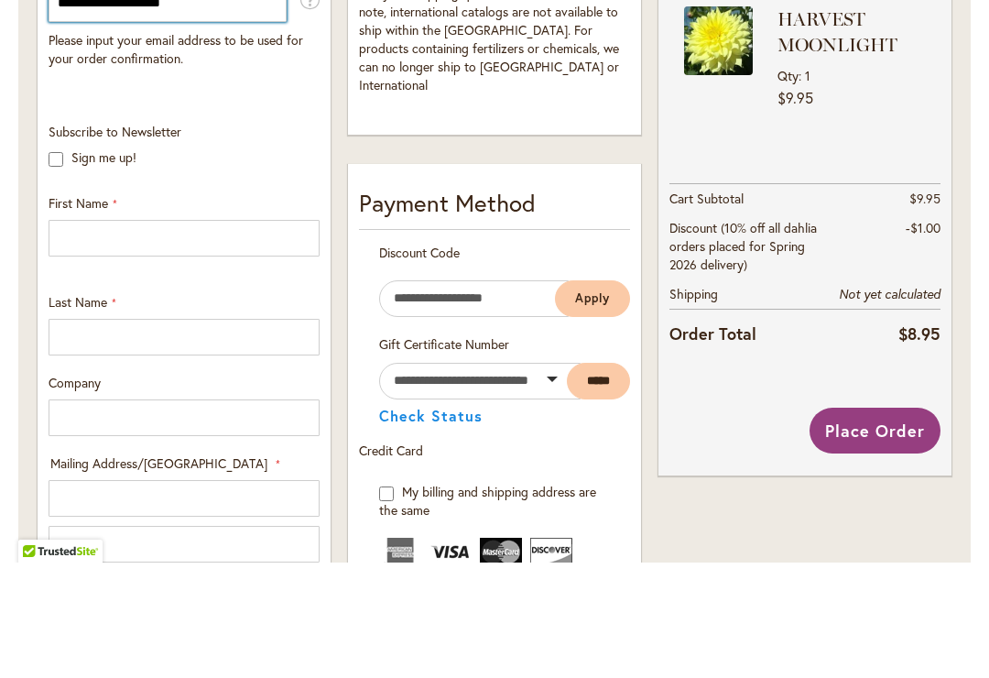
type input "**********"
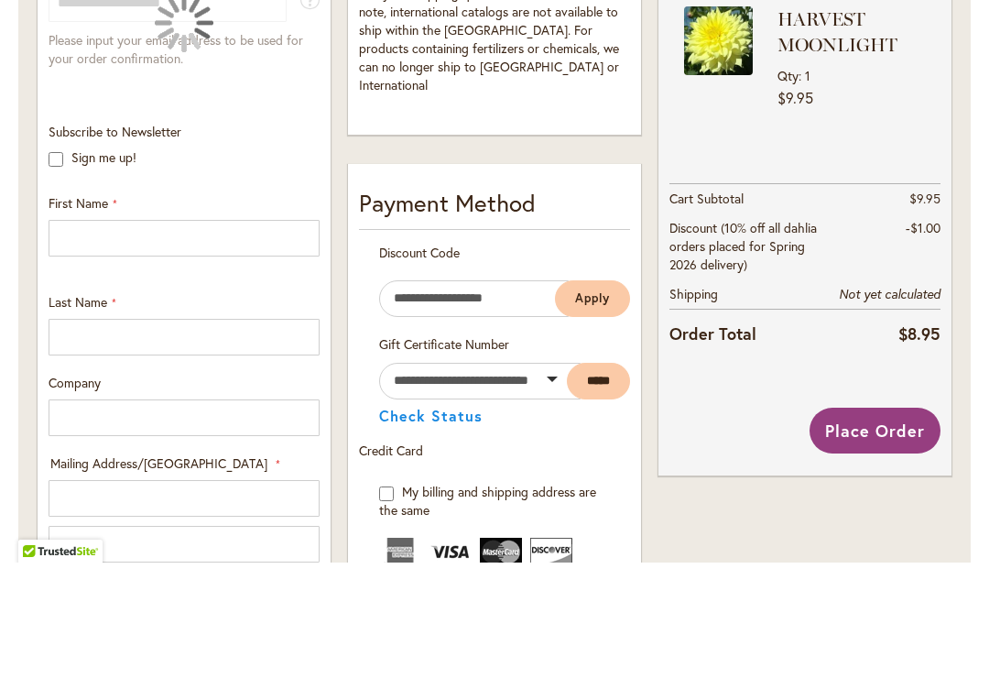
scroll to position [467, 0]
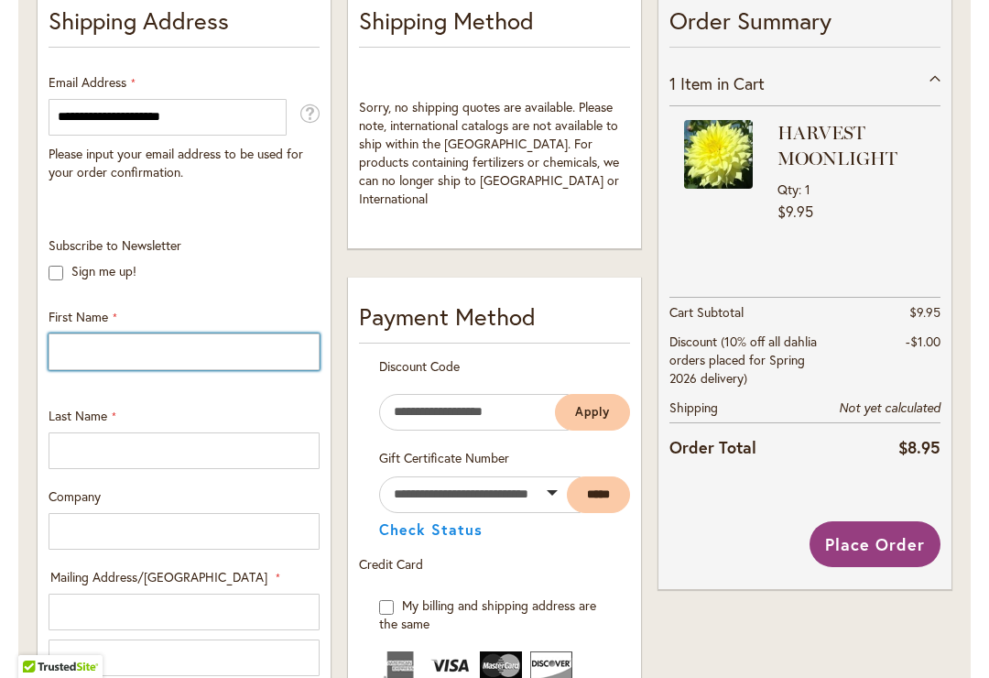
click at [86, 345] on input "First Name" at bounding box center [184, 351] width 271 height 37
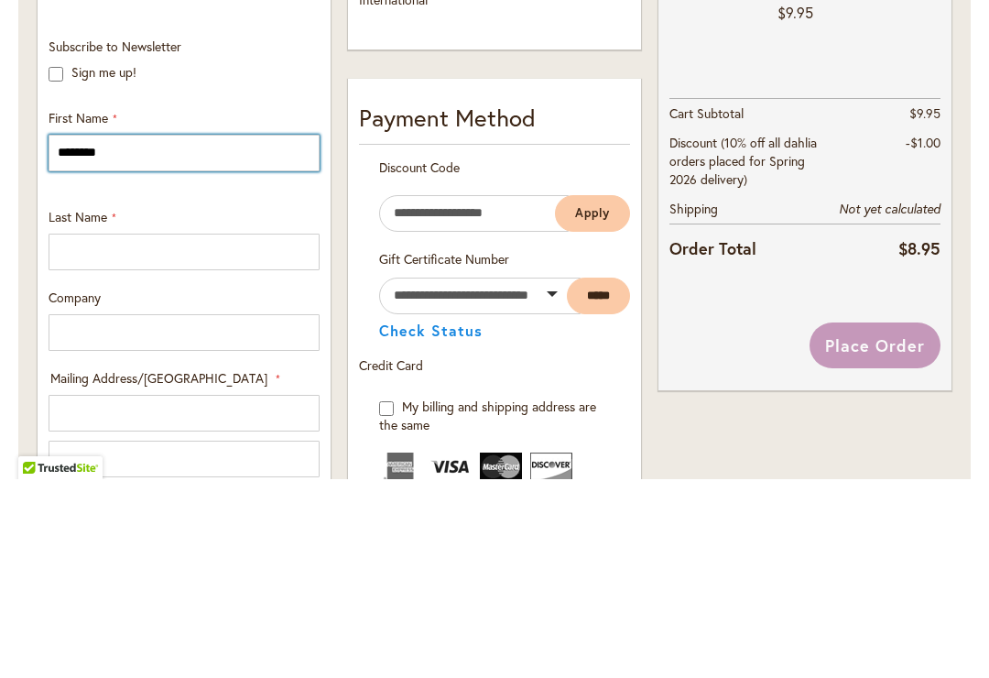
type input "********"
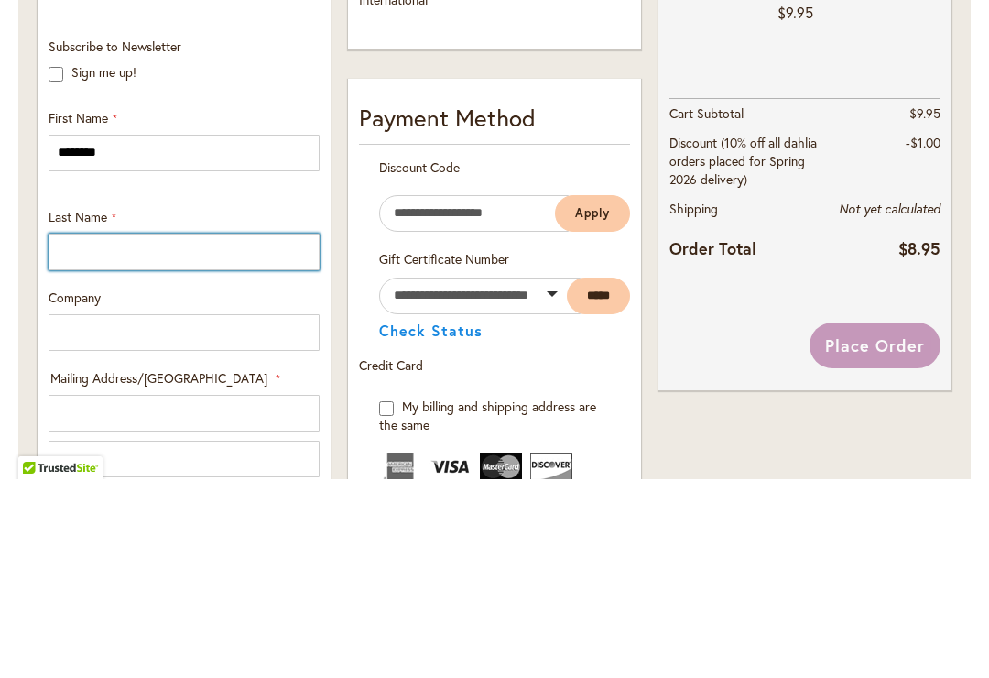
click at [100, 432] on input "Last Name" at bounding box center [184, 450] width 271 height 37
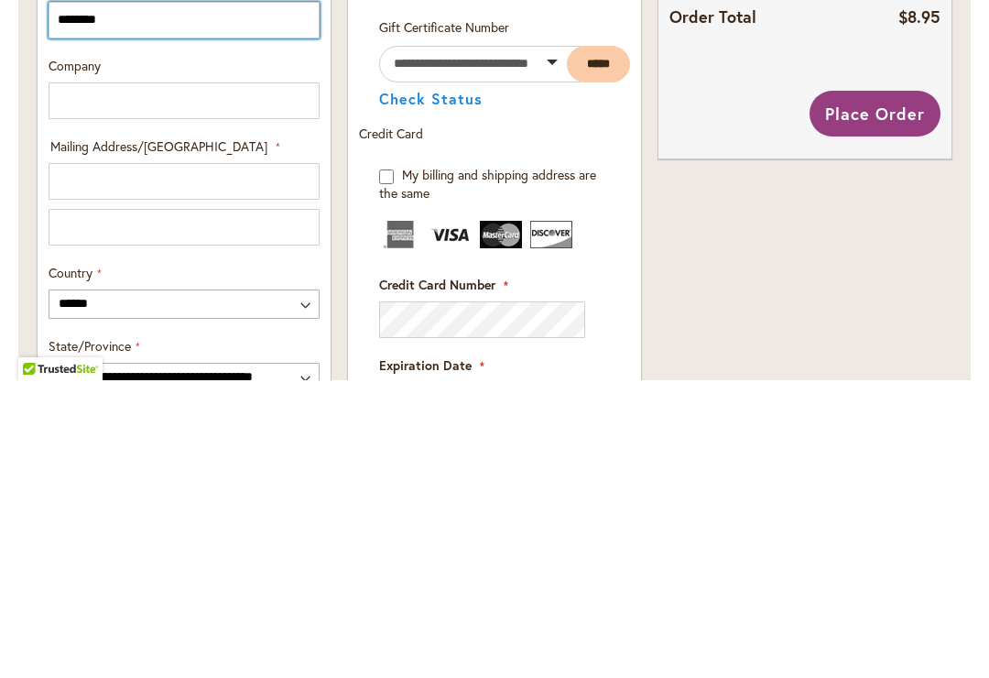
scroll to position [602, 0]
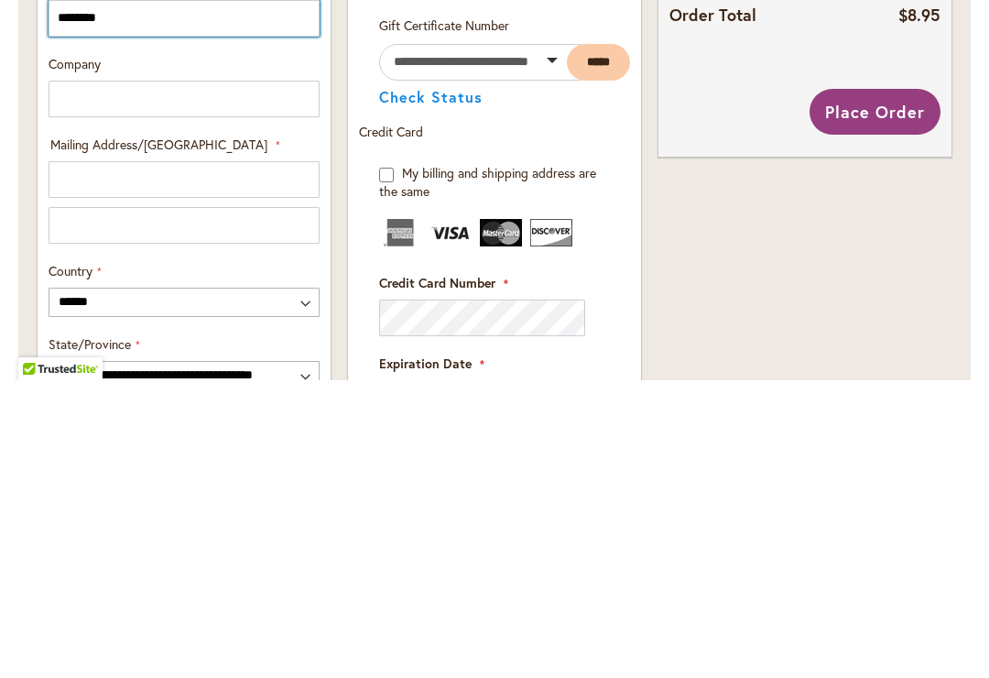
type input "********"
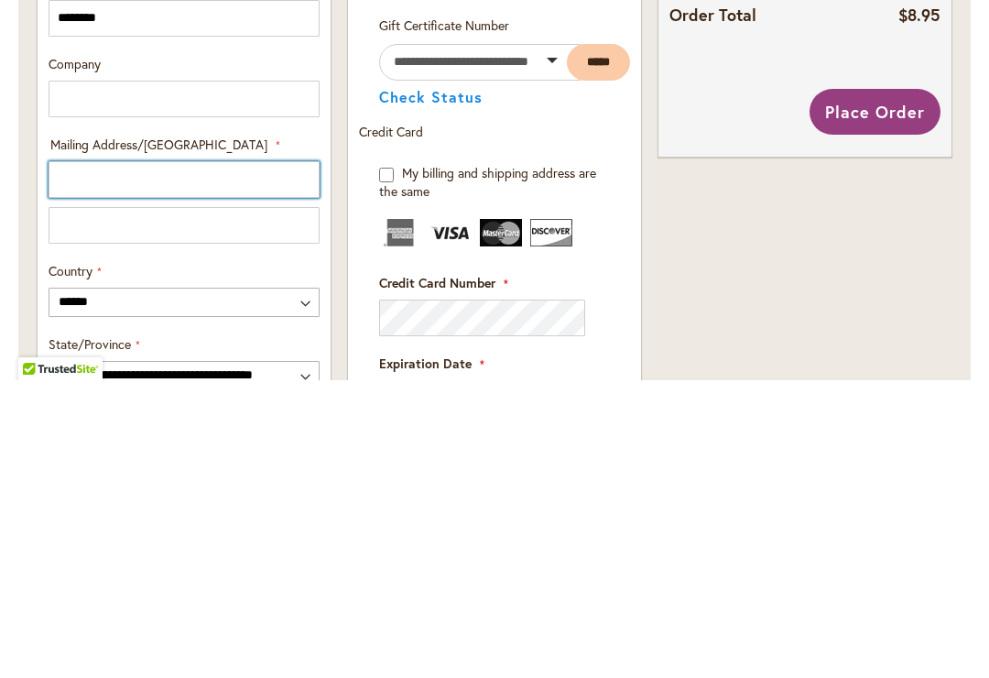
click at [87, 459] on input "Mailing Address/PO BOX: Line 1" at bounding box center [184, 477] width 271 height 37
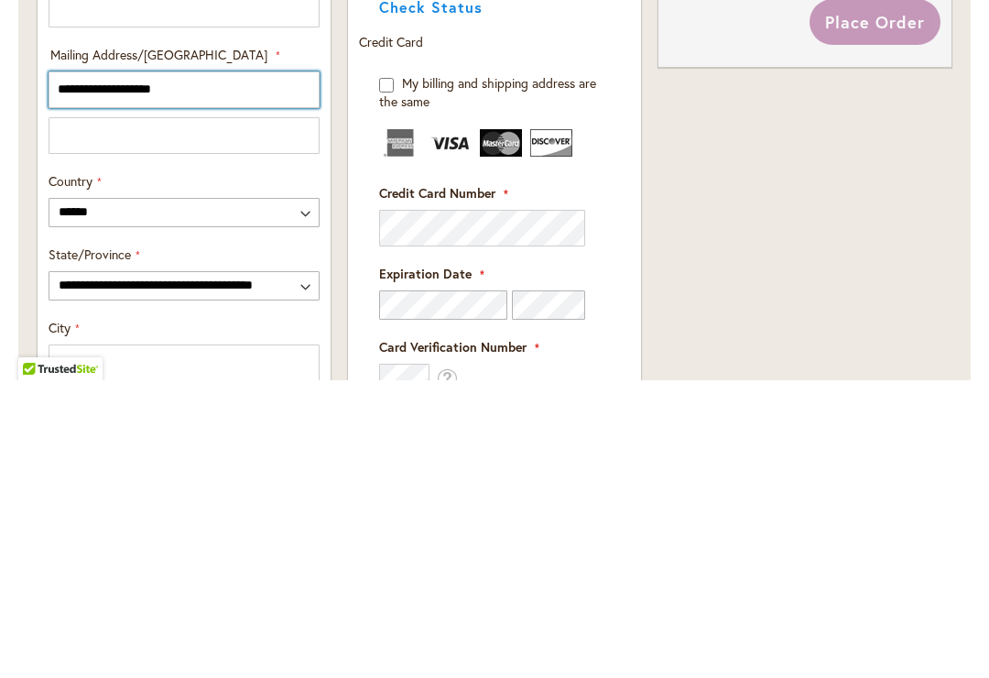
scroll to position [693, 0]
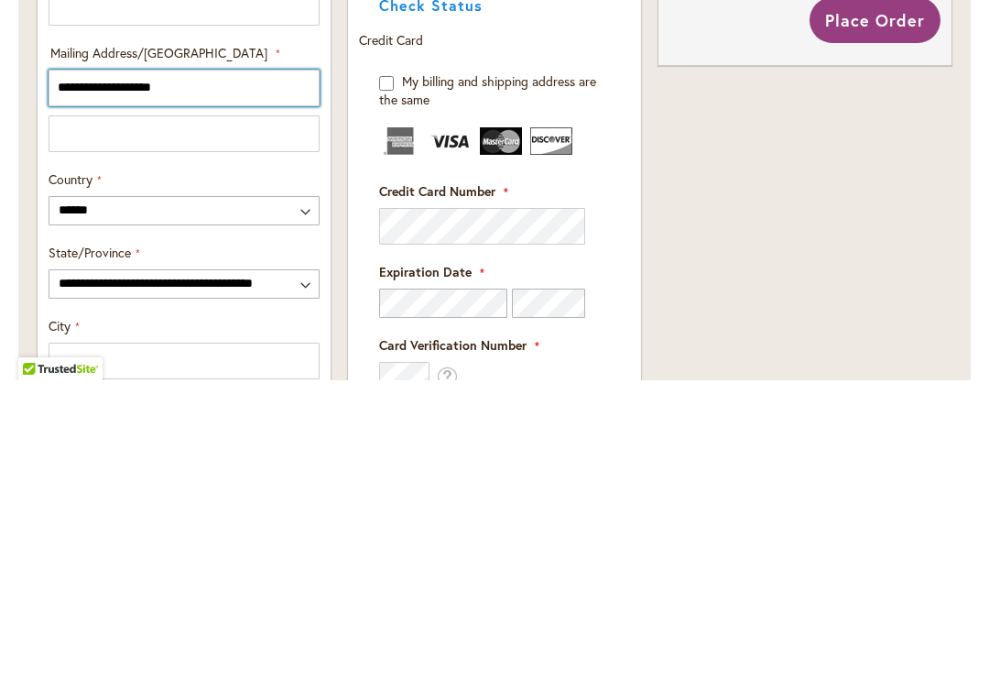
type input "**********"
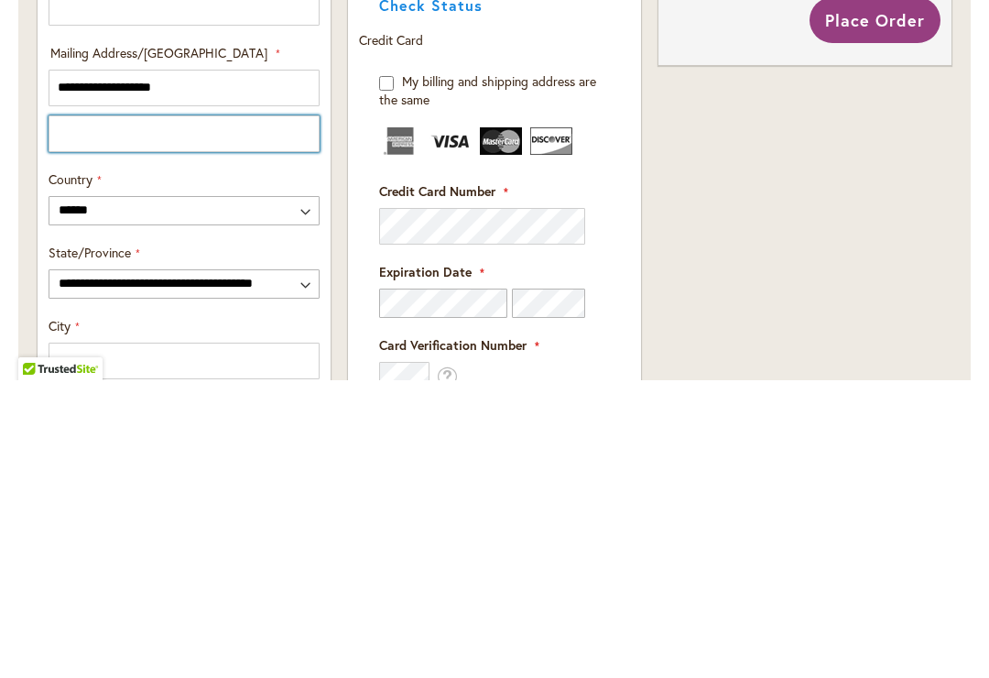
click at [94, 413] on input "Mailing Address/PO BOX: Line 2" at bounding box center [184, 431] width 271 height 37
type input "******"
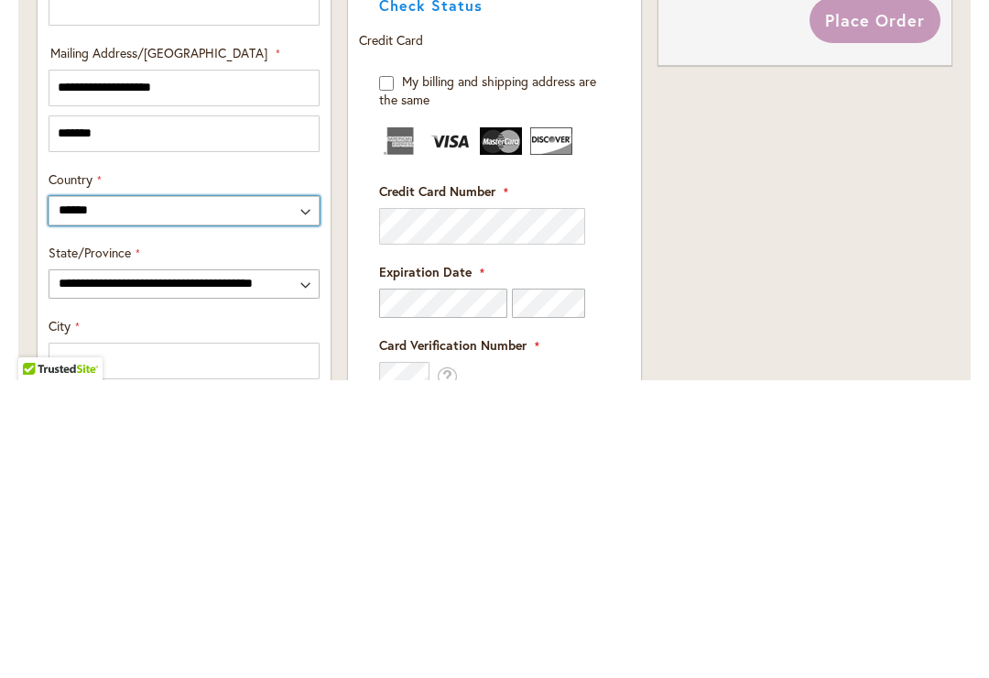
click at [306, 494] on select "**********" at bounding box center [184, 508] width 271 height 29
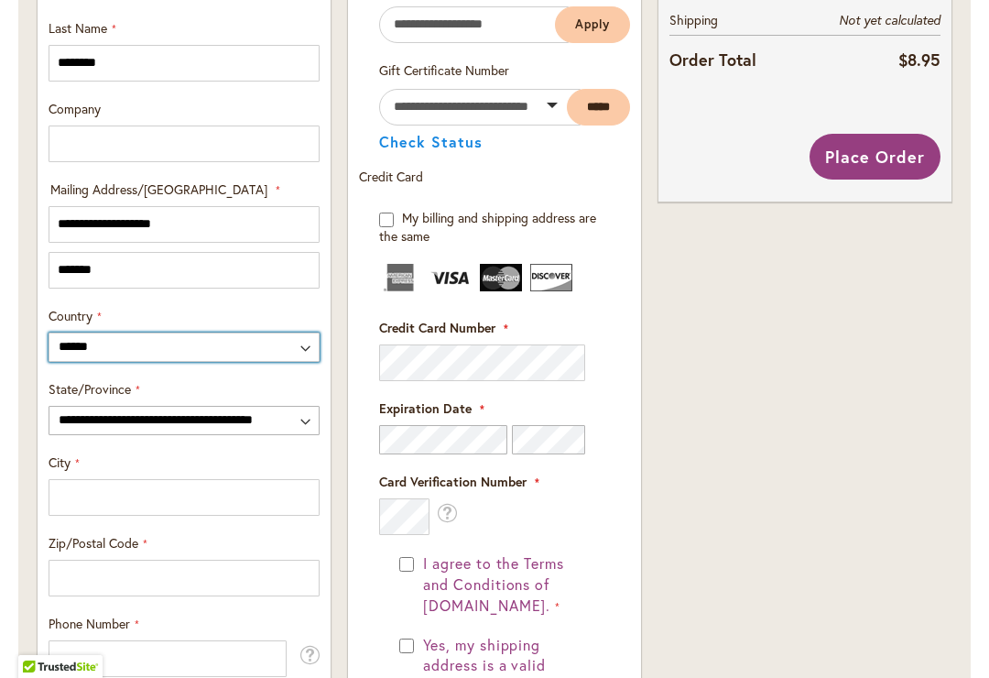
scroll to position [860, 0]
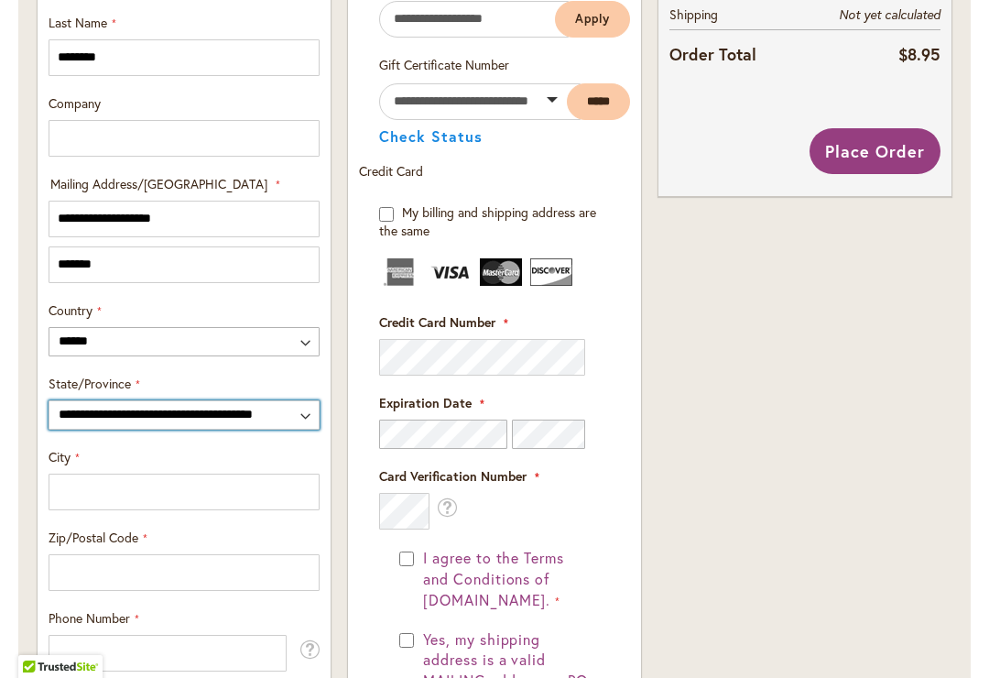
click at [304, 415] on select "**********" at bounding box center [184, 414] width 271 height 29
select select "**"
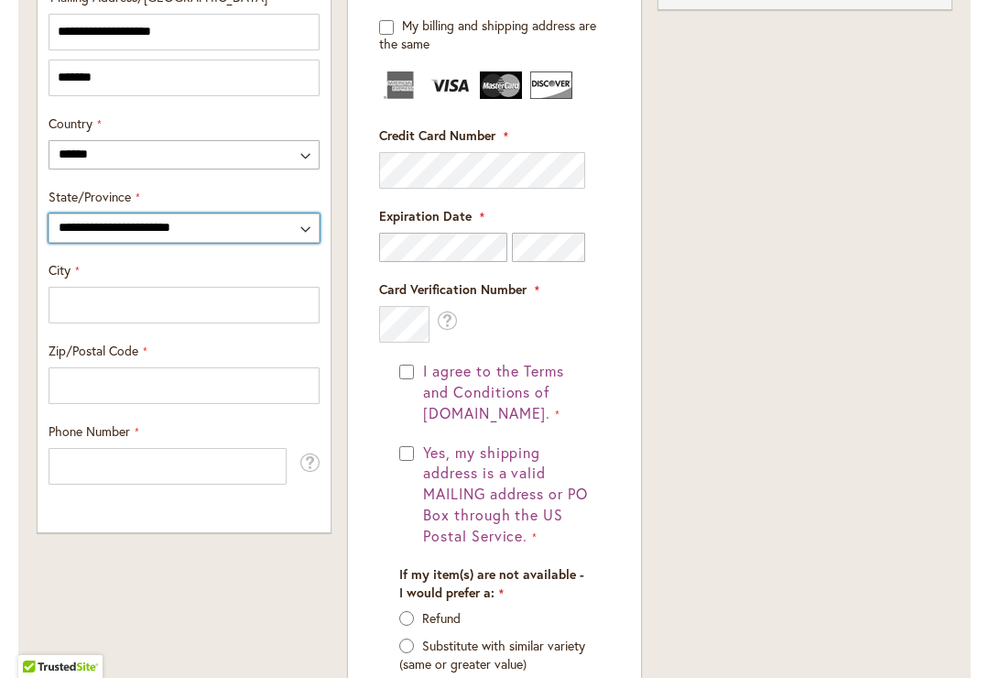
scroll to position [1048, 0]
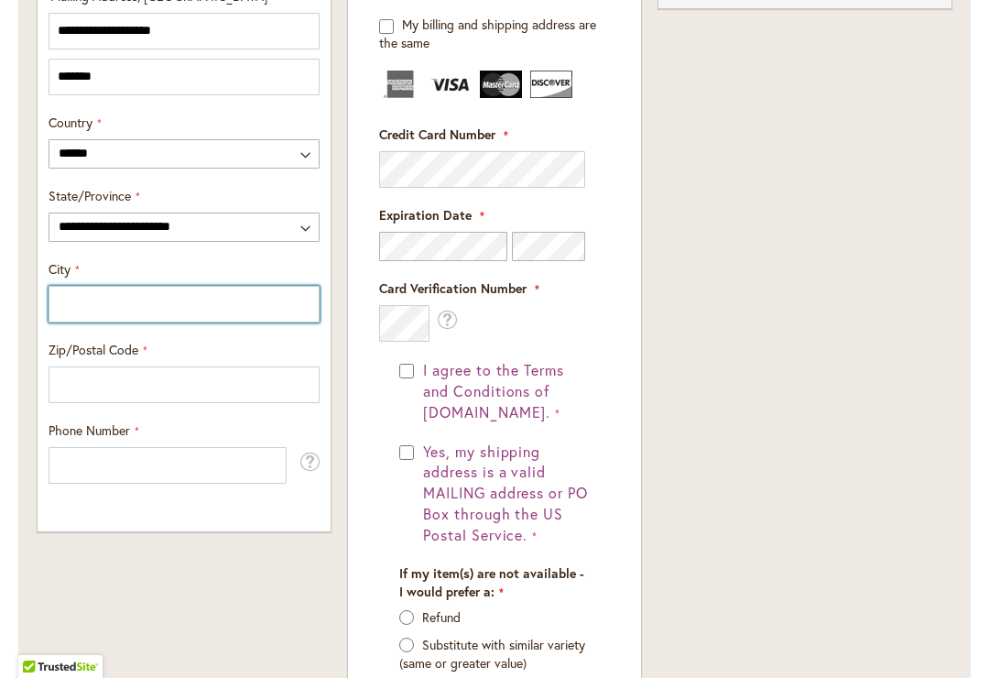
click at [86, 306] on input "City" at bounding box center [184, 304] width 271 height 37
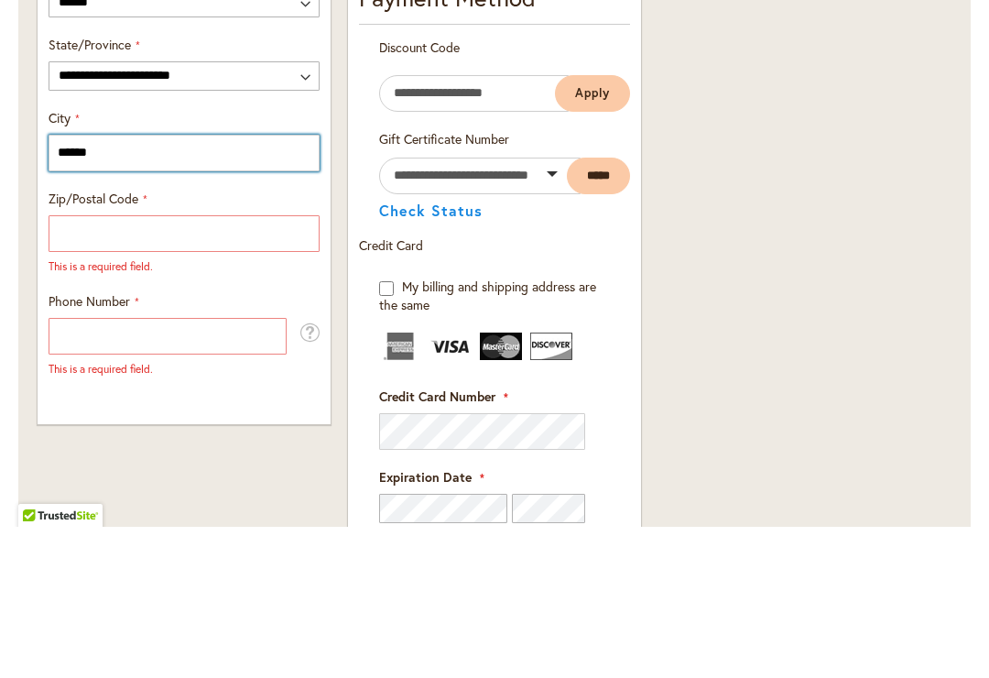
type input "******"
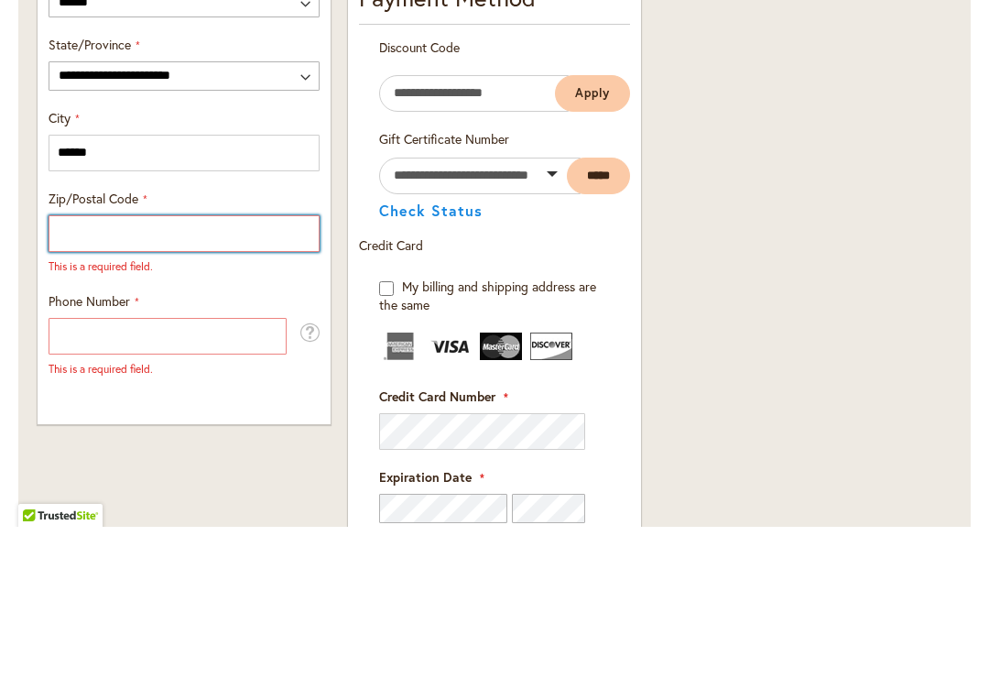
click at [99, 366] on input "Zip/Postal Code" at bounding box center [184, 384] width 271 height 37
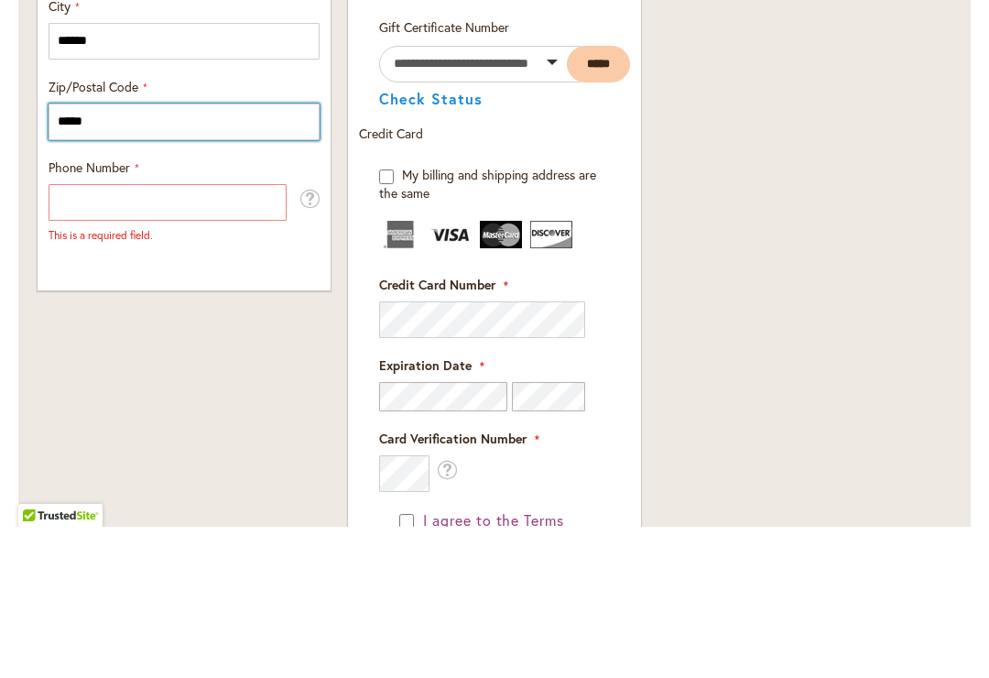
scroll to position [1158, 0]
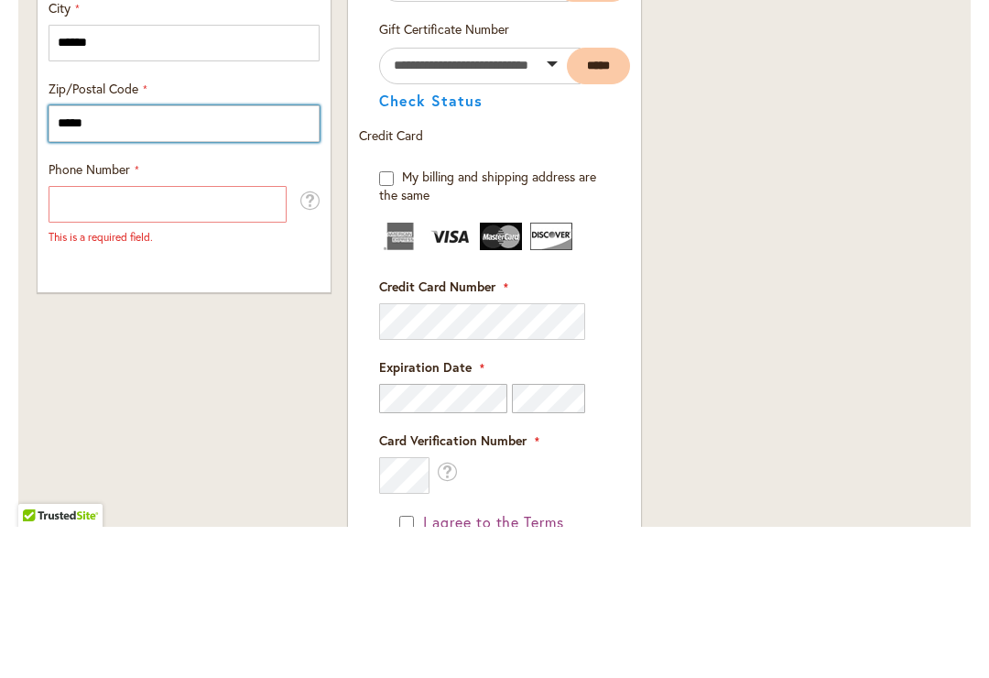
type input "*****"
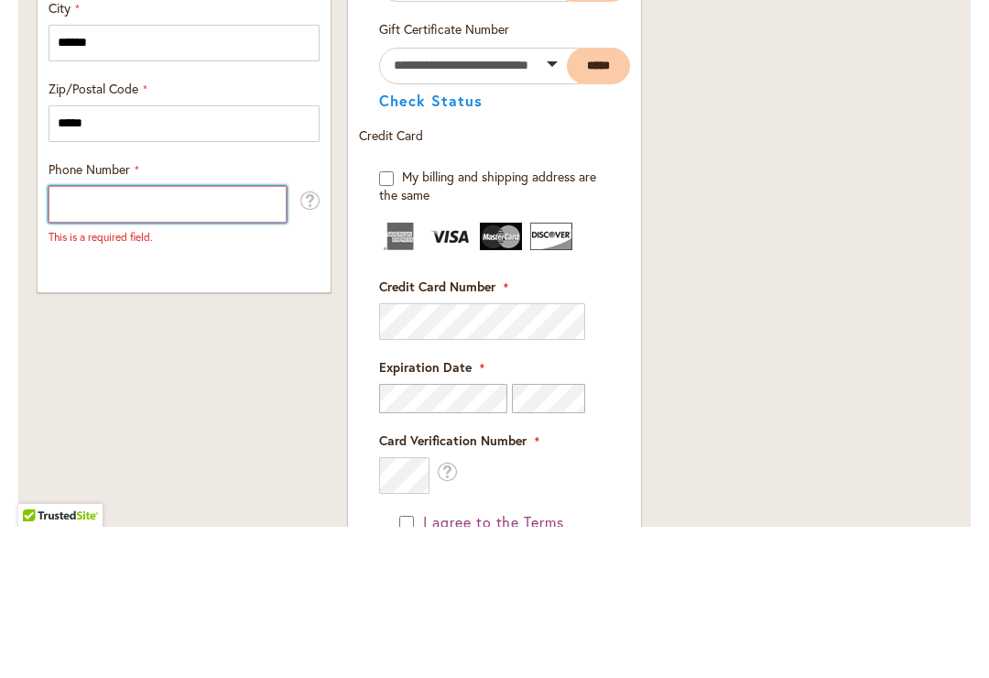
click at [92, 337] on input "Phone Number" at bounding box center [168, 355] width 238 height 37
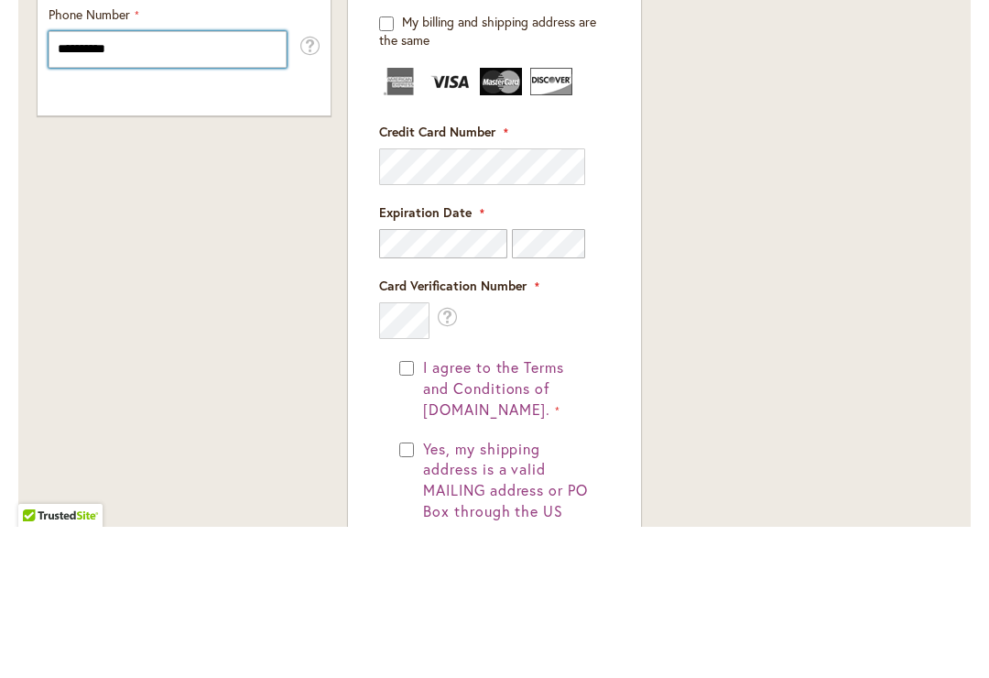
scroll to position [1314, 0]
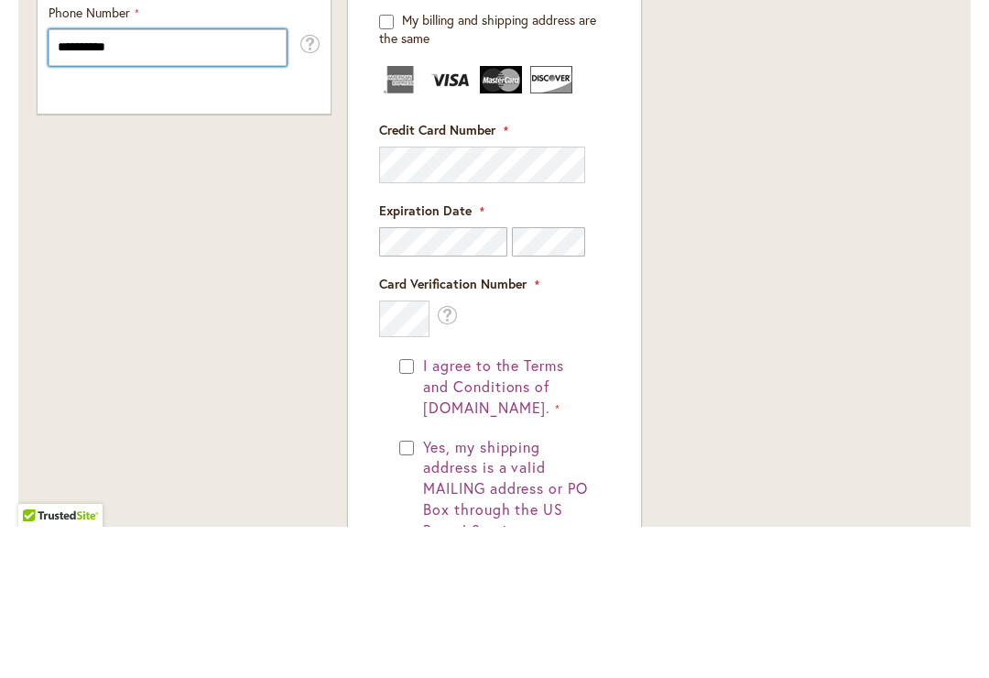
type input "**********"
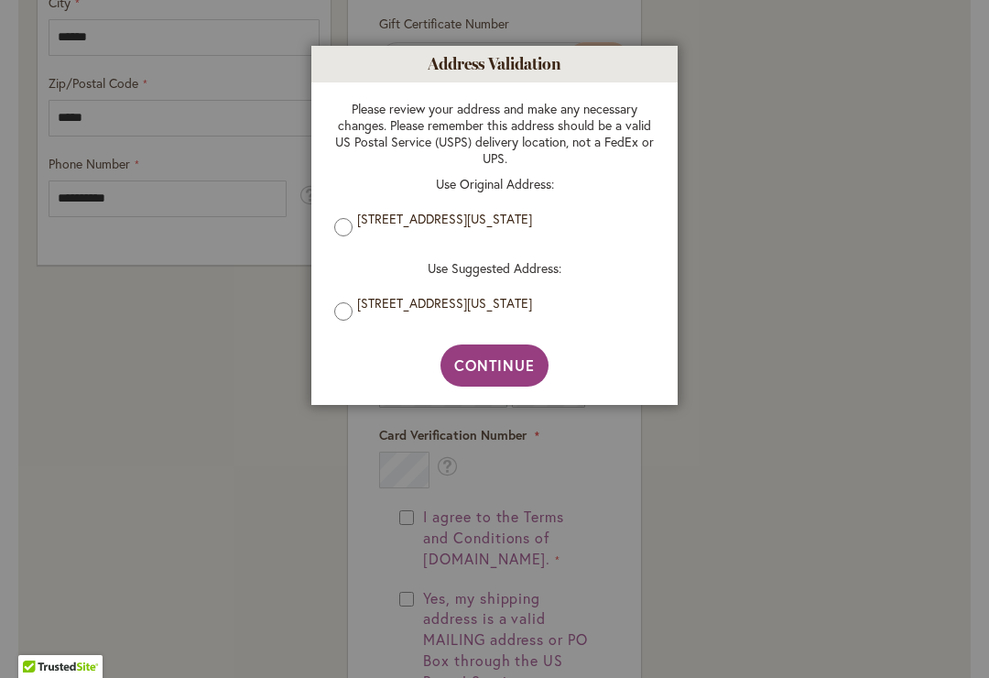
click at [502, 368] on span "Continue" at bounding box center [495, 364] width 82 height 19
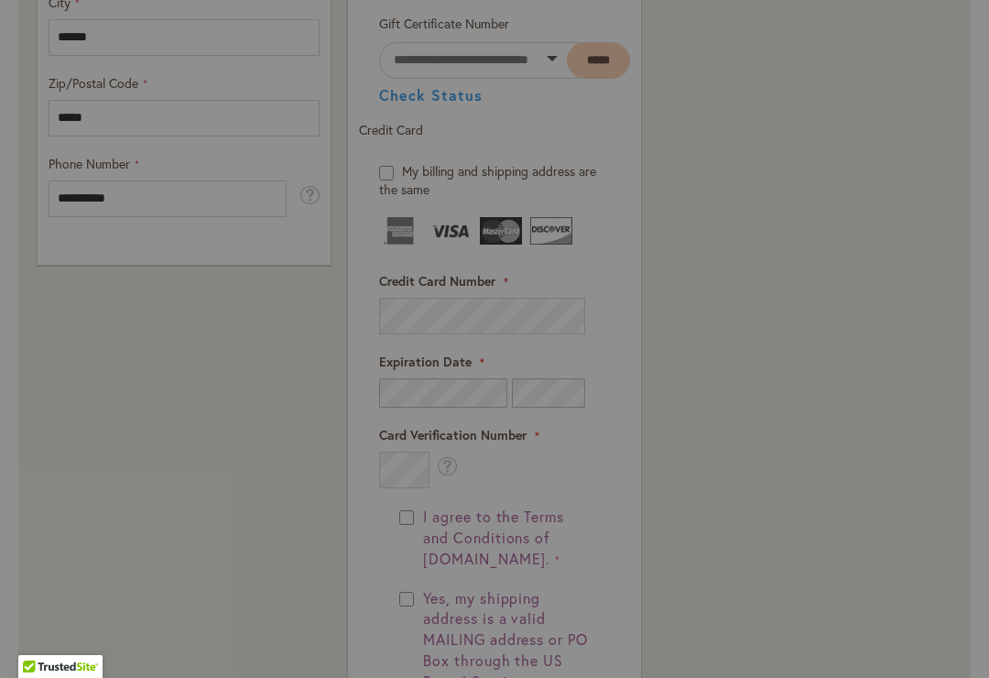
type input "**********"
type input "******"
type input "**********"
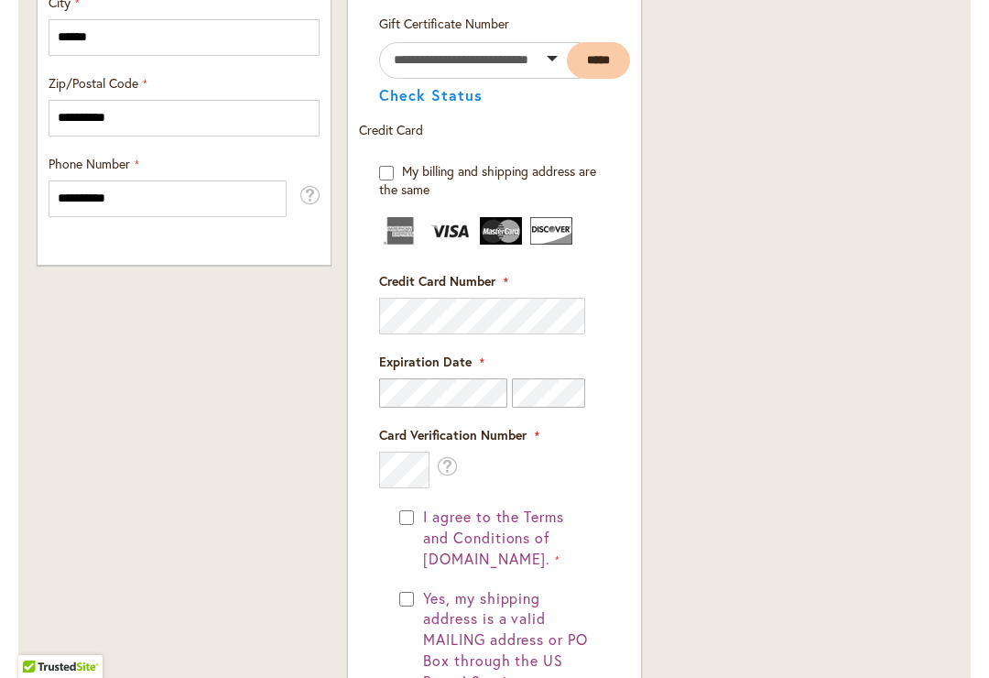
click at [428, 310] on fieldset "Payment Information Payment Method Discount Code Enter discount code Apply Gift…" at bounding box center [494, 378] width 271 height 1027
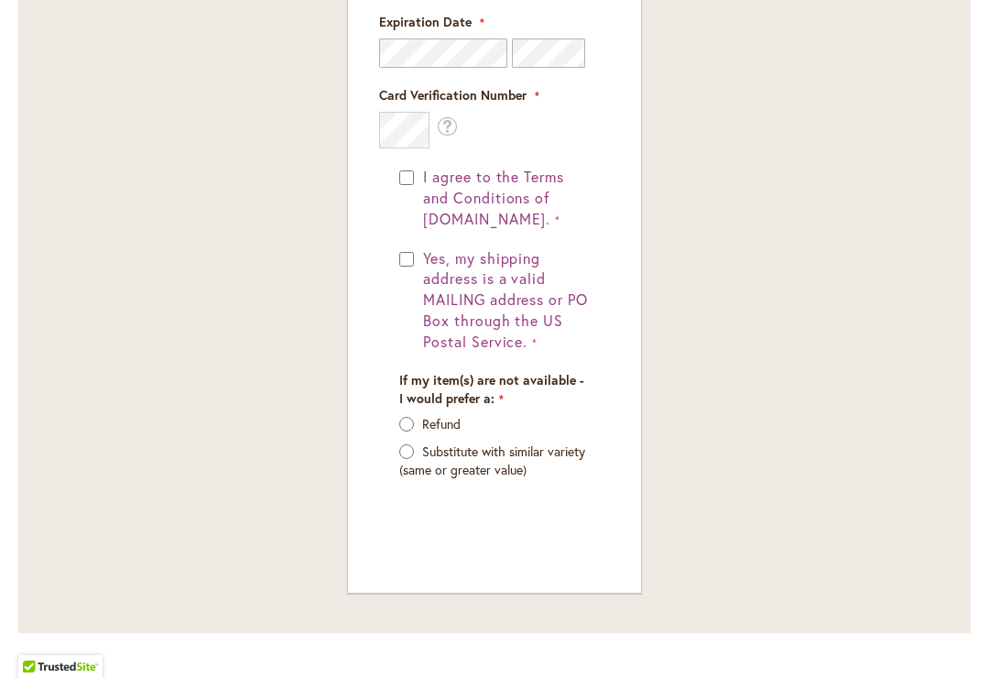
scroll to position [1662, 0]
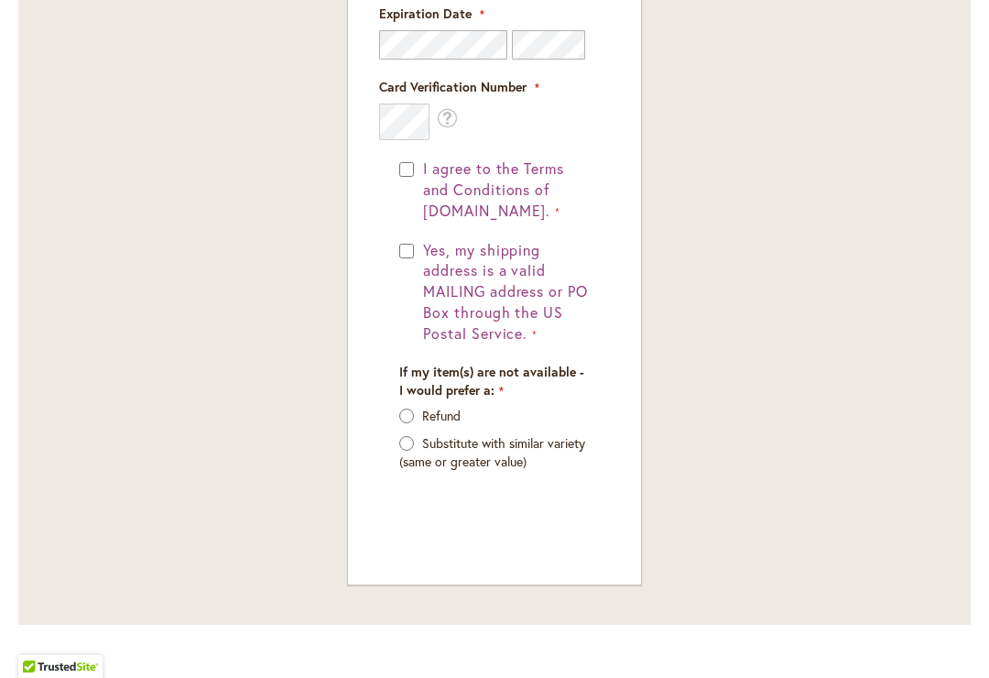
click at [418, 407] on p "Refund" at bounding box center [494, 416] width 190 height 18
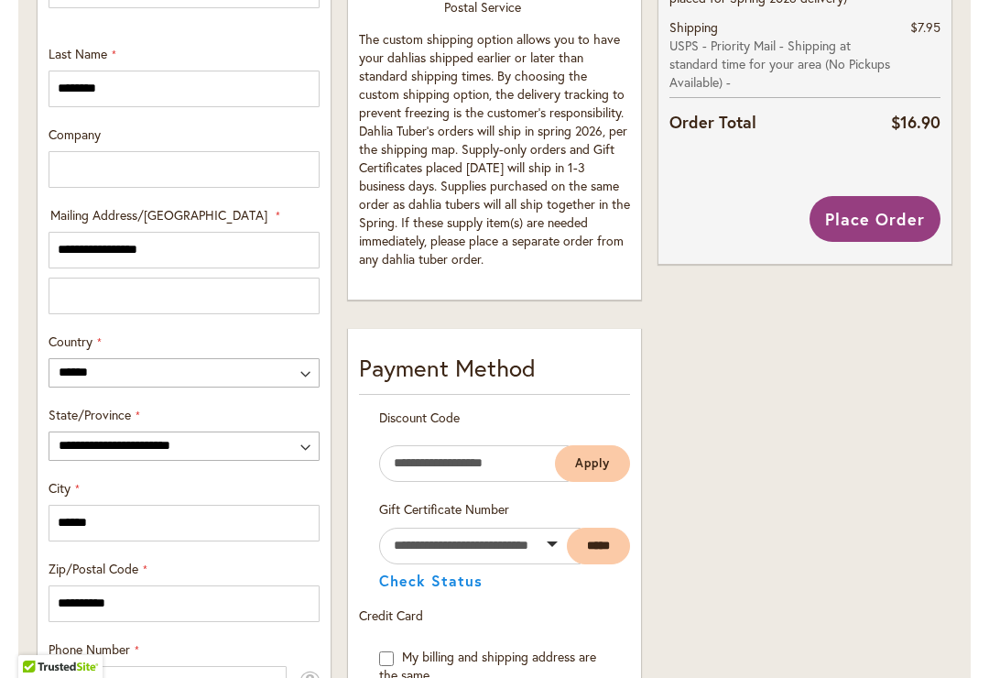
scroll to position [786, 0]
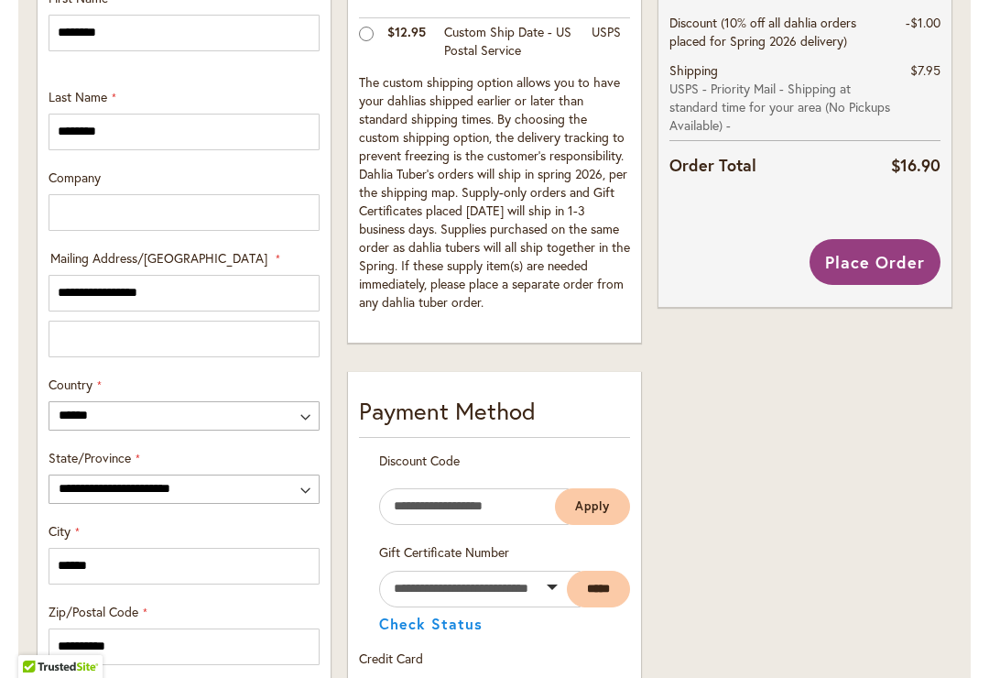
click at [865, 260] on span "Place Order" at bounding box center [875, 262] width 100 height 22
